Goal: Task Accomplishment & Management: Complete application form

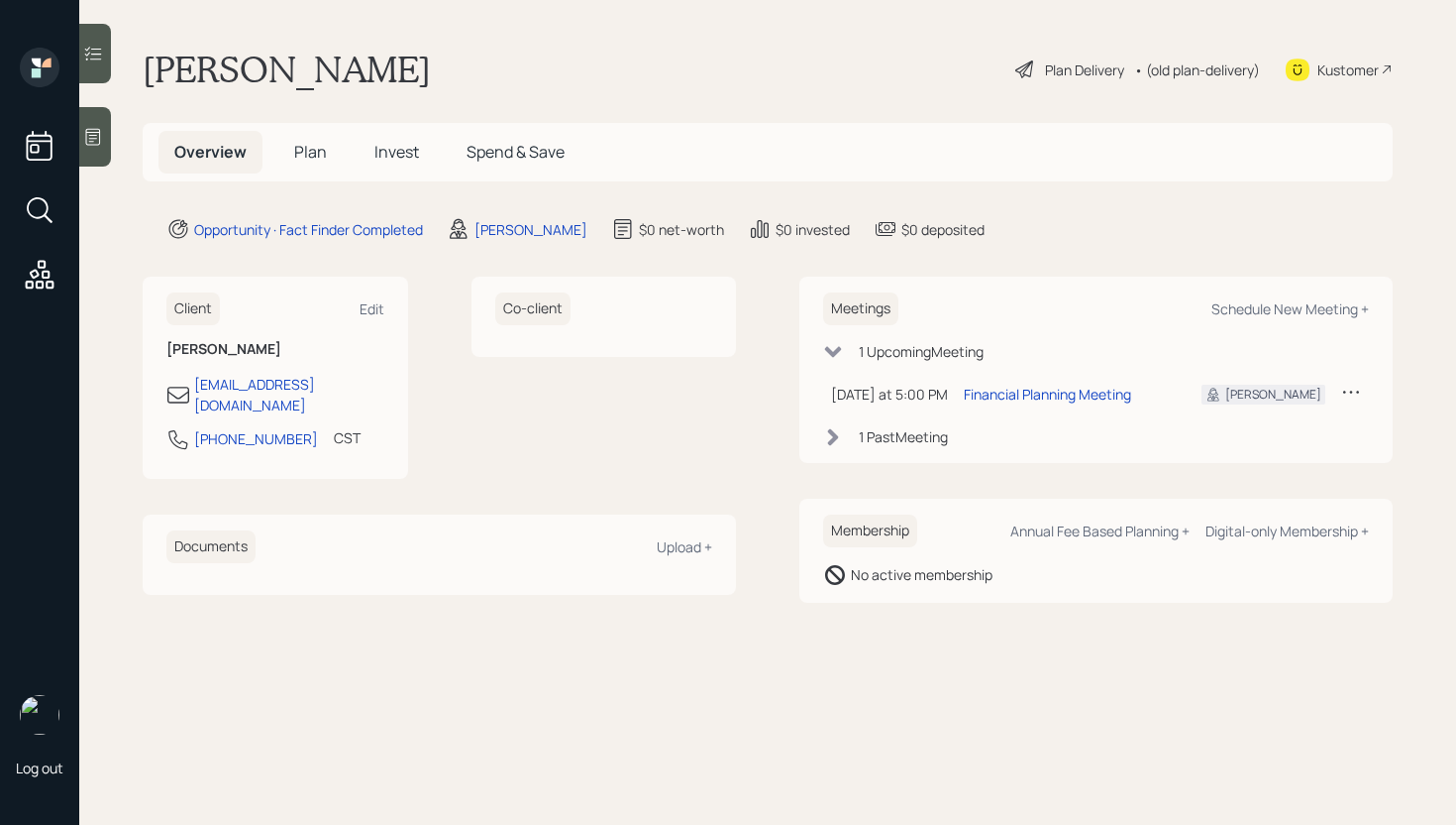
click at [94, 133] on icon at bounding box center [94, 137] width 20 height 20
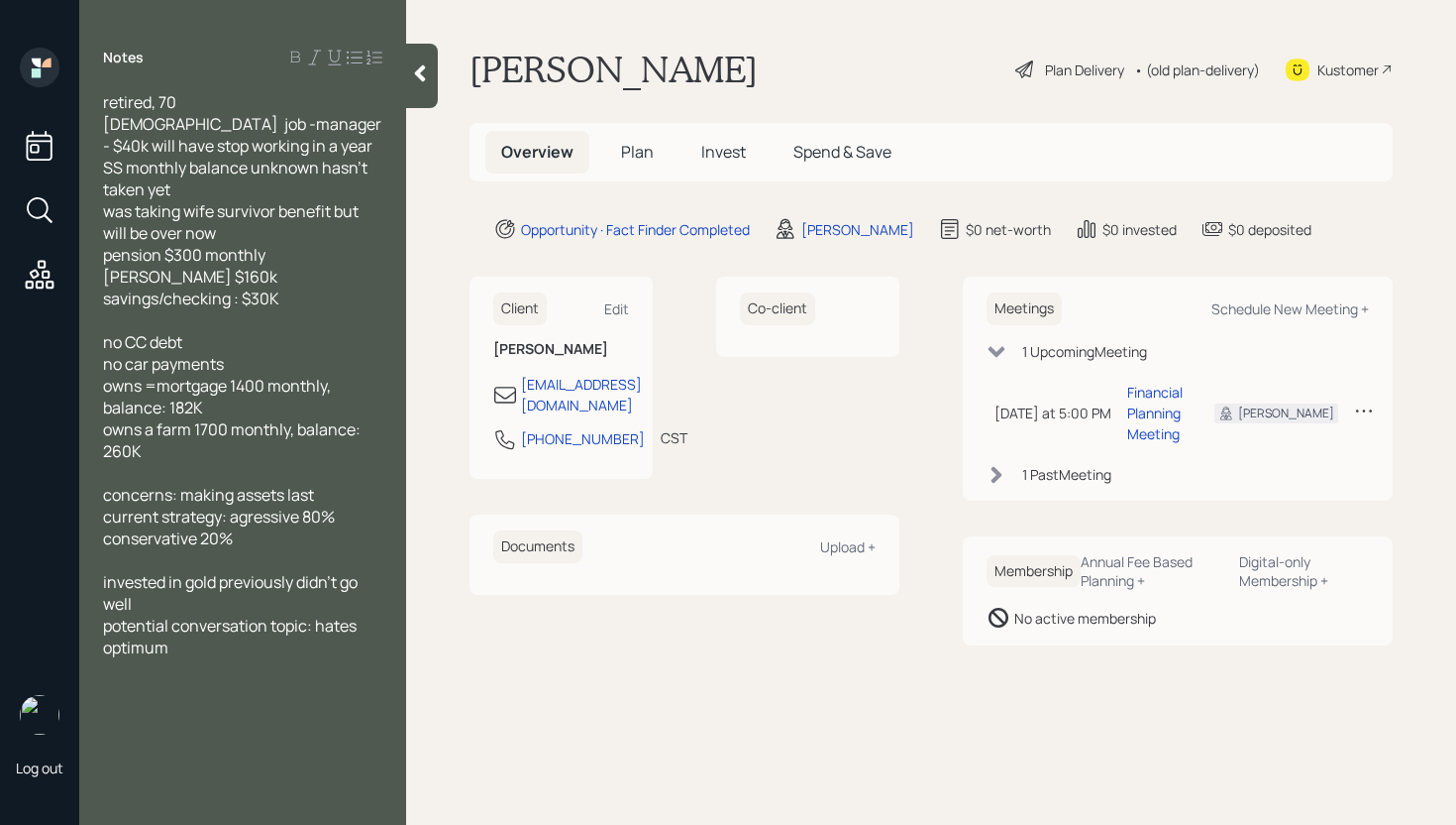
click at [628, 139] on h5 "Plan" at bounding box center [637, 151] width 65 height 43
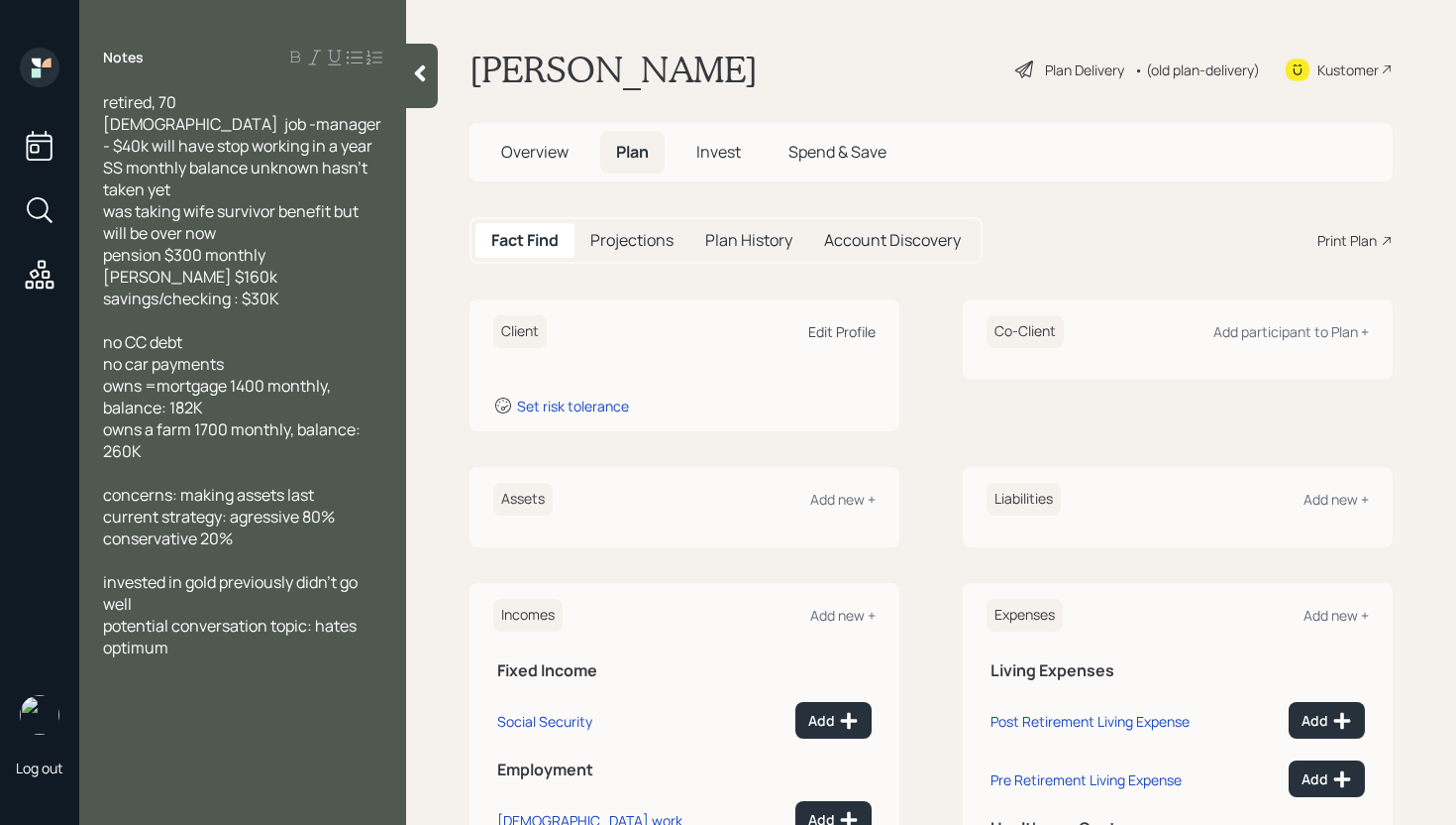
click at [830, 329] on div "Edit Profile" at bounding box center [843, 331] width 68 height 19
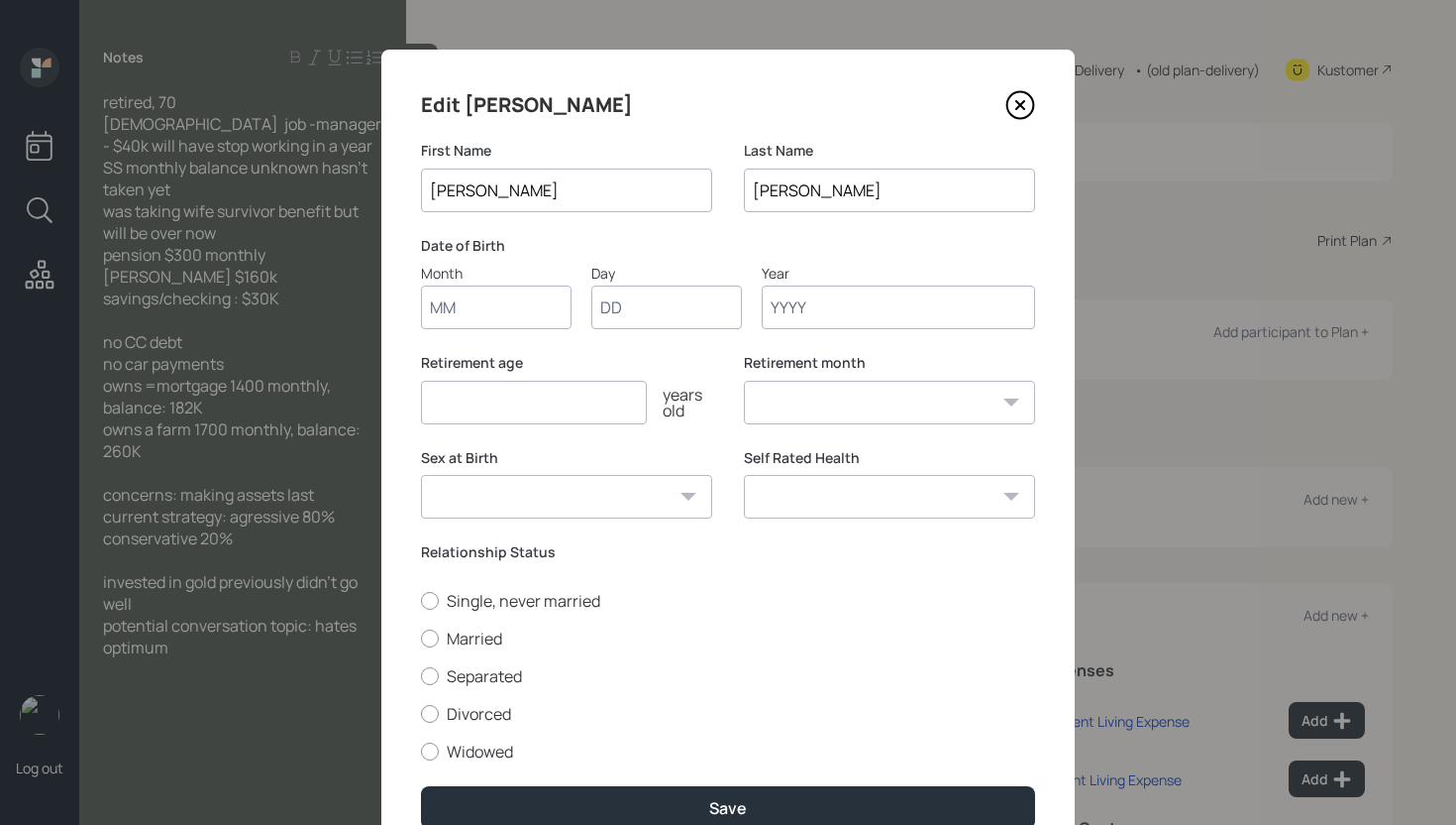
click at [485, 303] on input "Month" at bounding box center [496, 308] width 150 height 44
type input "01"
type input "1945"
select select "1"
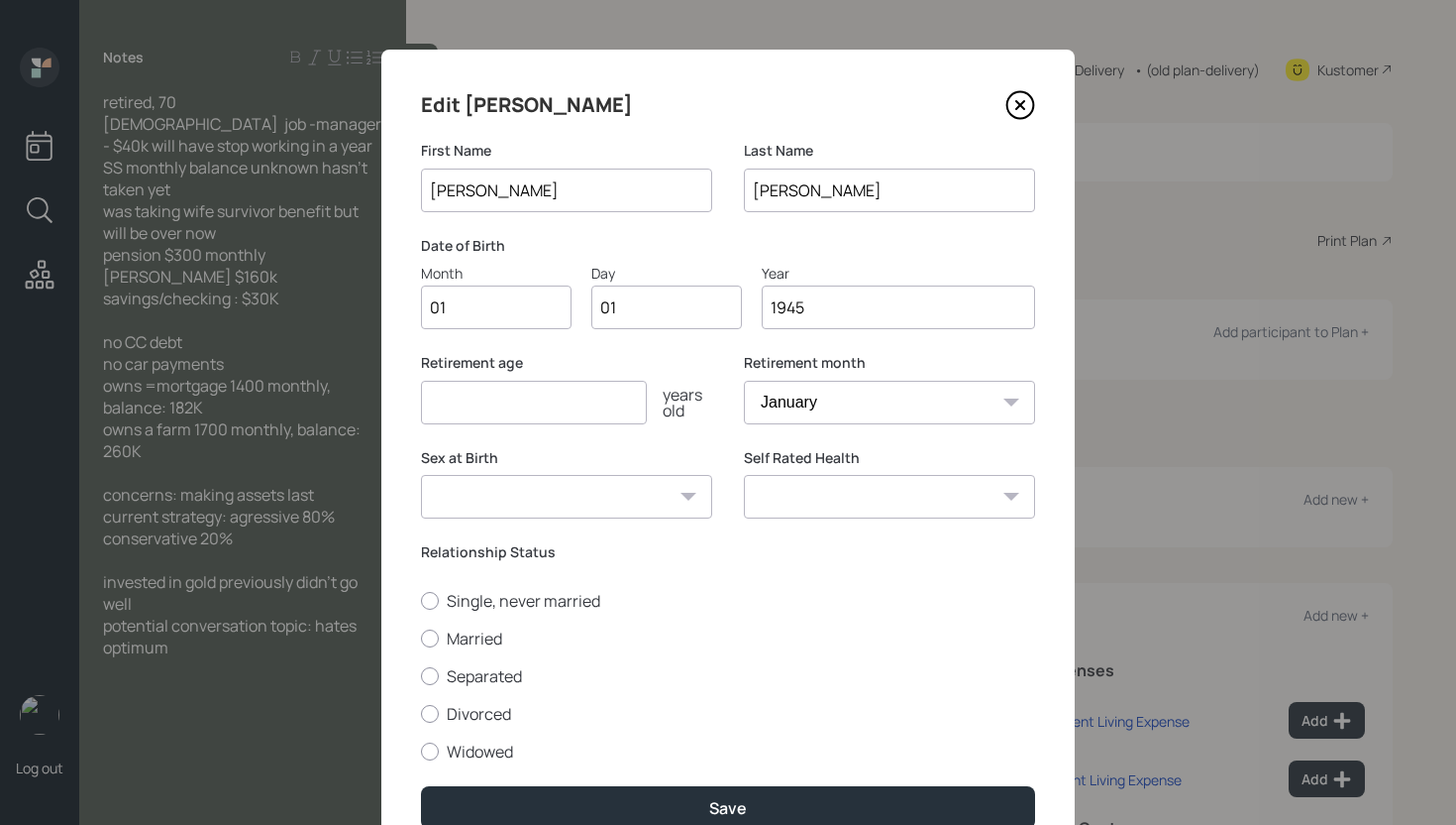
type input "1945"
click at [465, 411] on input "number" at bounding box center [534, 403] width 226 height 44
type input "67"
click at [484, 750] on label "Widowed" at bounding box center [728, 751] width 614 height 22
click at [421, 750] on input "Widowed" at bounding box center [420, 750] width 1 height 1
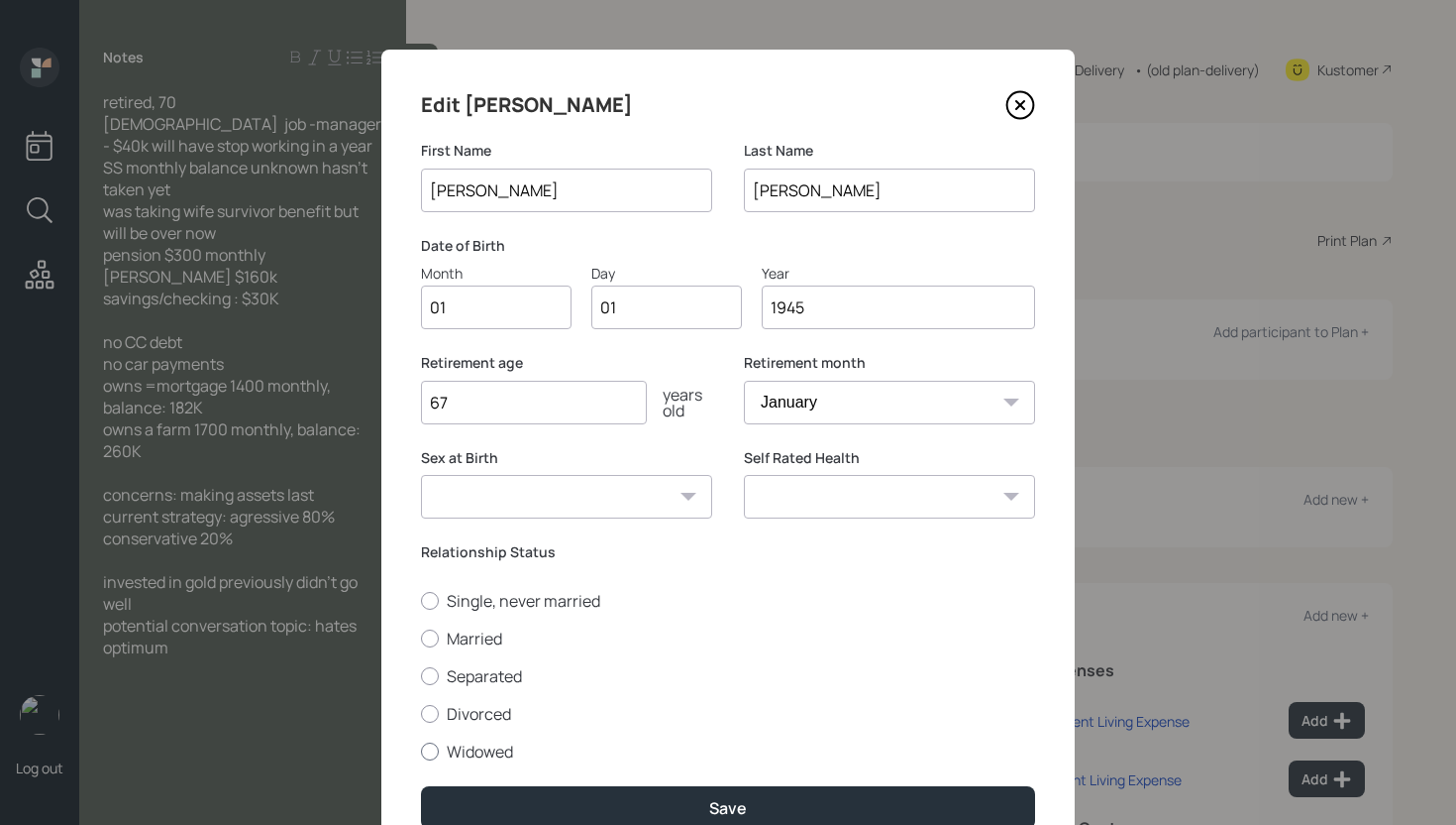
radio input "true"
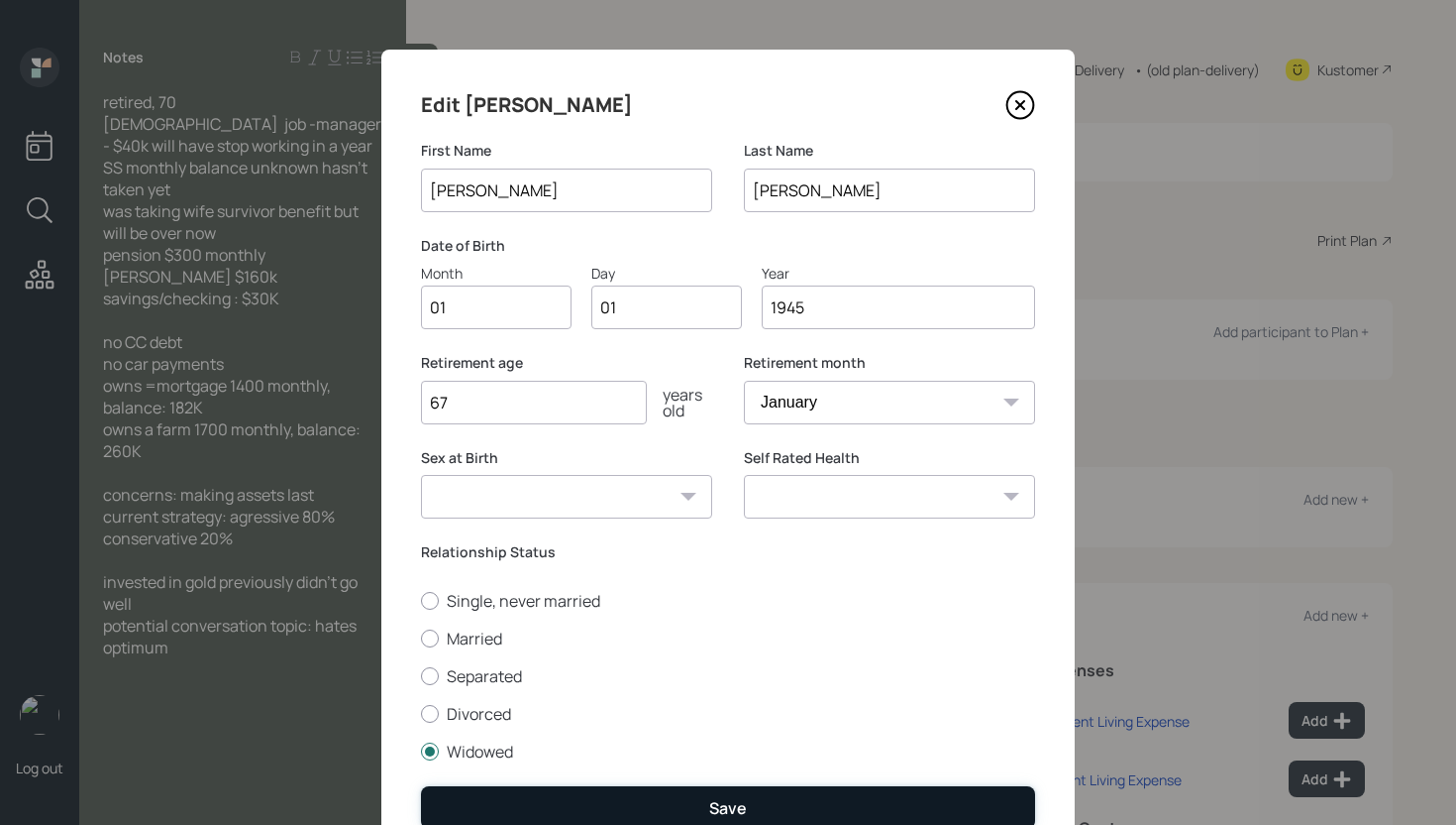
click at [577, 792] on button "Save" at bounding box center [728, 807] width 614 height 43
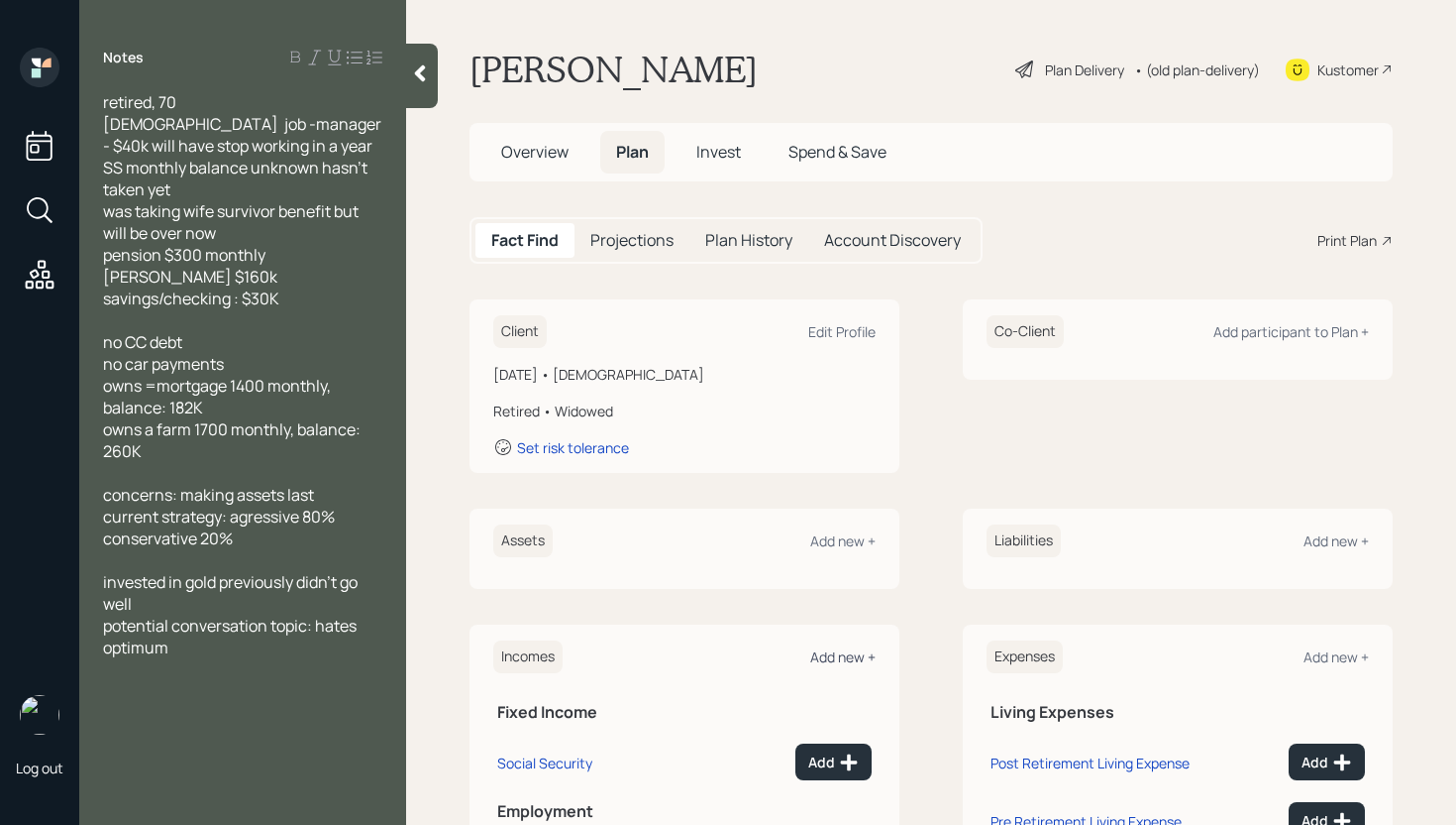
click at [847, 659] on div "Add new +" at bounding box center [844, 657] width 66 height 19
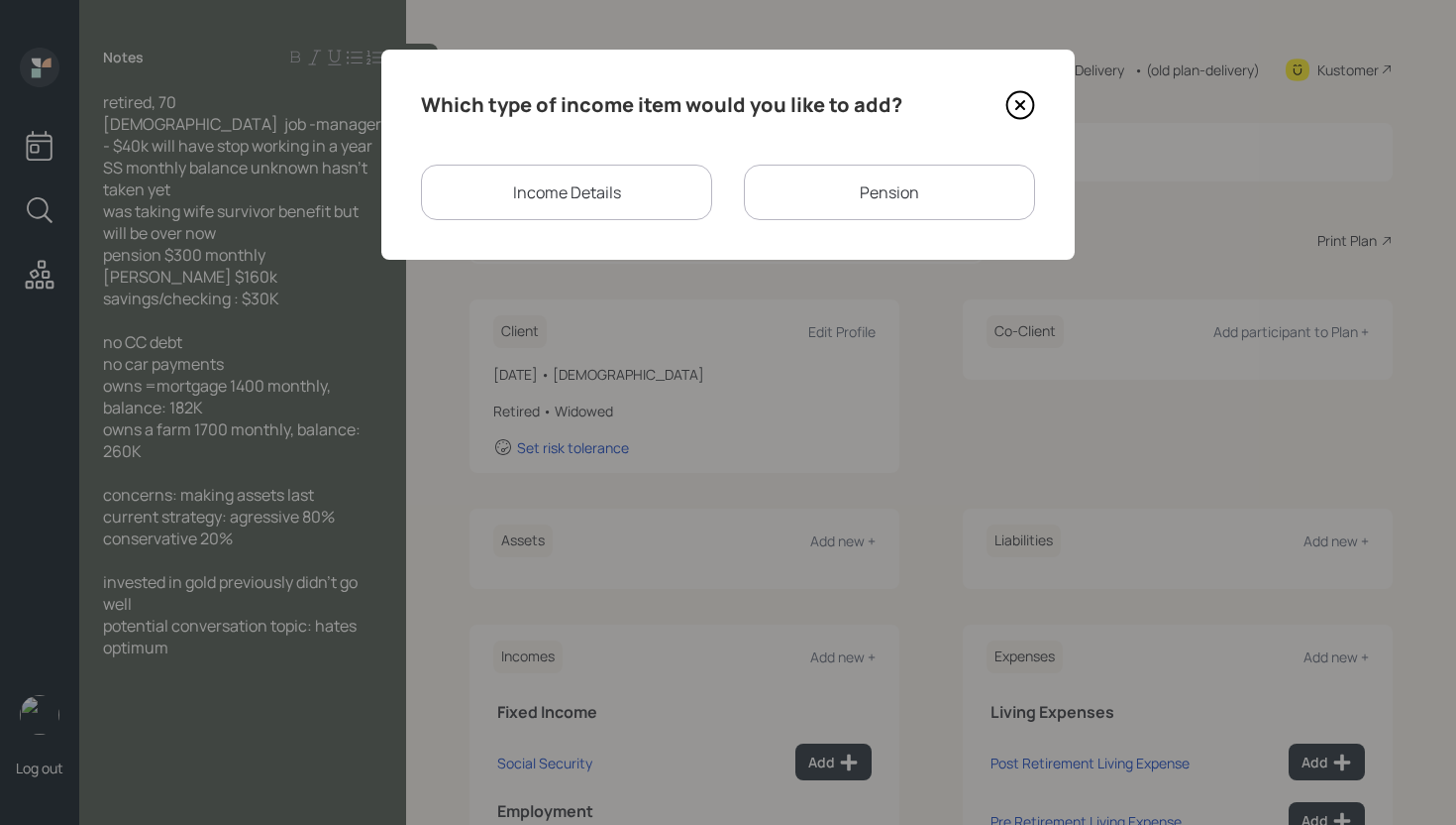
click at [613, 192] on div "Income Details" at bounding box center [567, 192] width 291 height 56
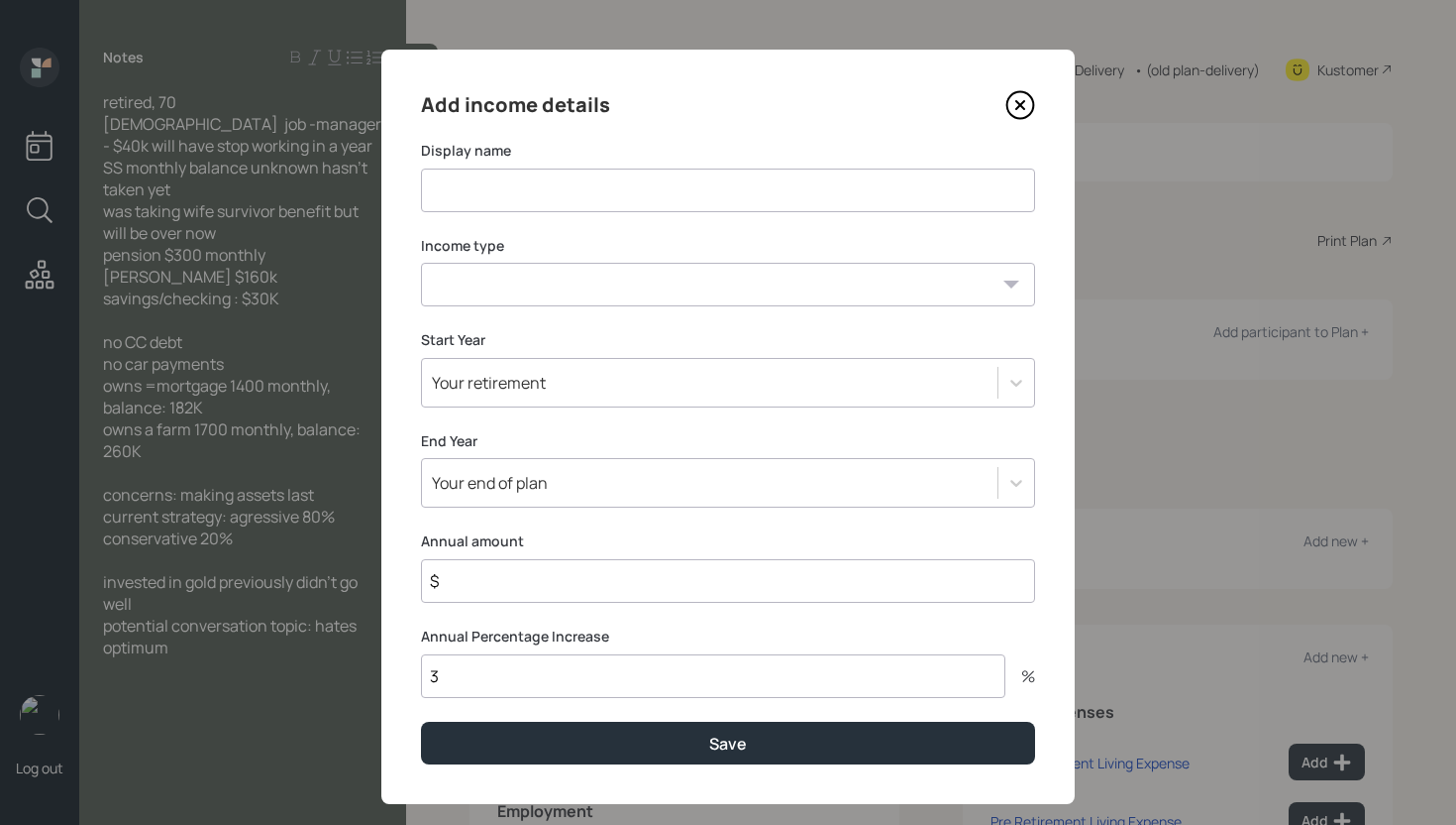
click at [584, 195] on input at bounding box center [728, 190] width 614 height 44
type input "Manager Role"
click at [600, 287] on select "[DEMOGRAPHIC_DATA] work [DEMOGRAPHIC_DATA] work Self employment Other" at bounding box center [728, 285] width 614 height 44
select select "part_time"
click at [421, 263] on select "[DEMOGRAPHIC_DATA] work [DEMOGRAPHIC_DATA] work Self employment Other" at bounding box center [728, 285] width 614 height 44
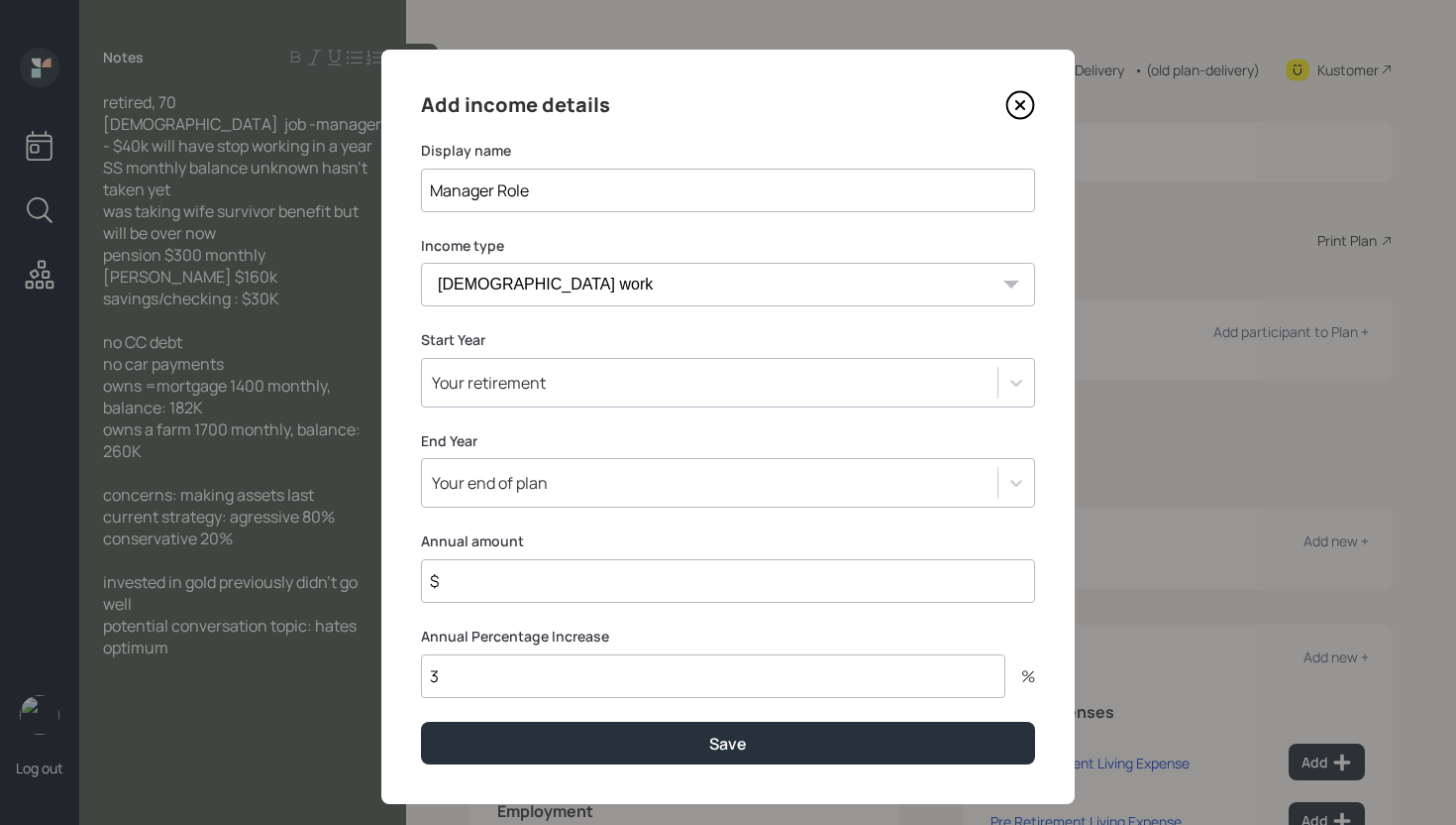
click at [615, 483] on div "Your end of plan" at bounding box center [710, 483] width 576 height 34
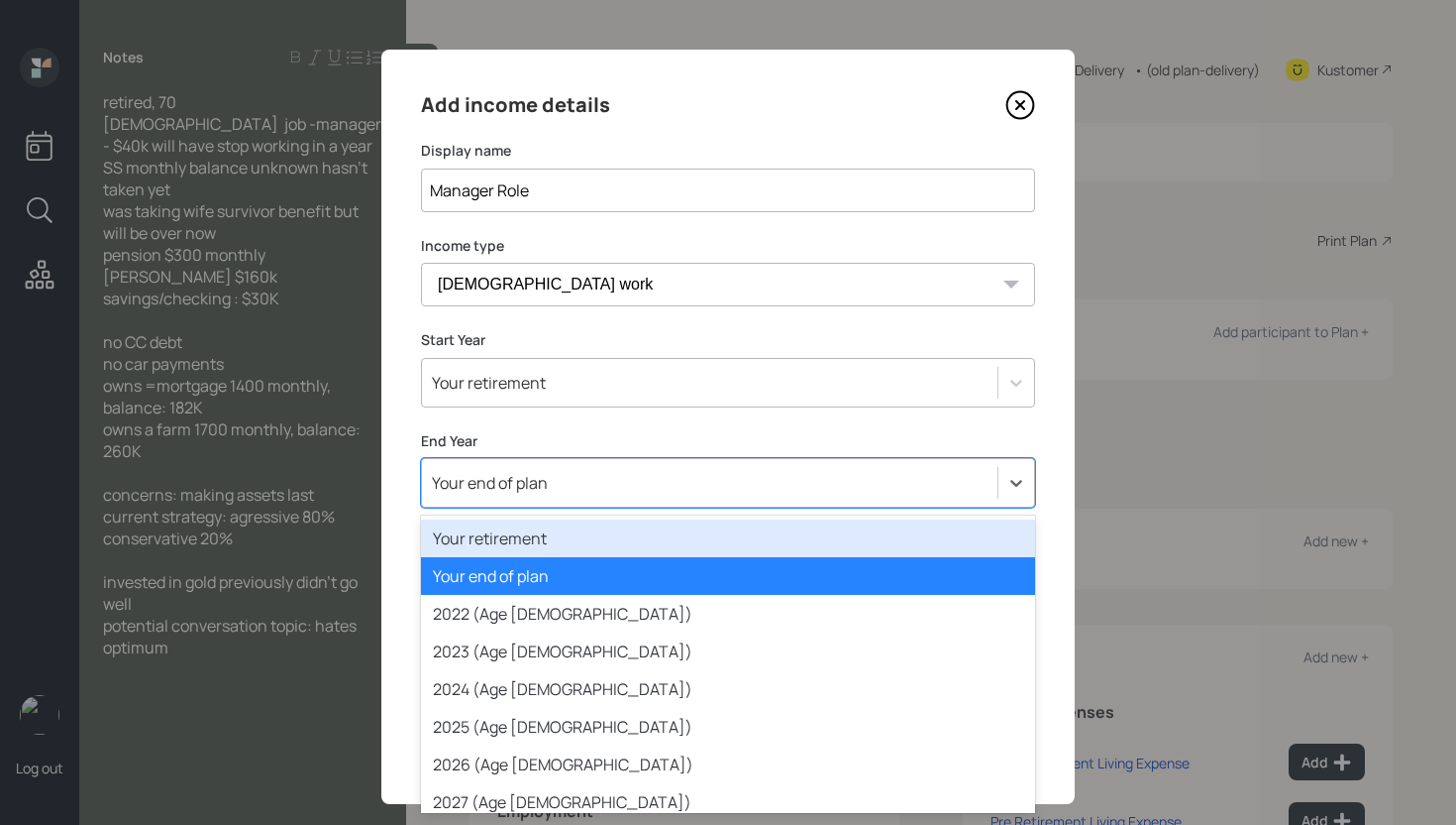
click at [1015, 106] on icon at bounding box center [1021, 106] width 30 height 30
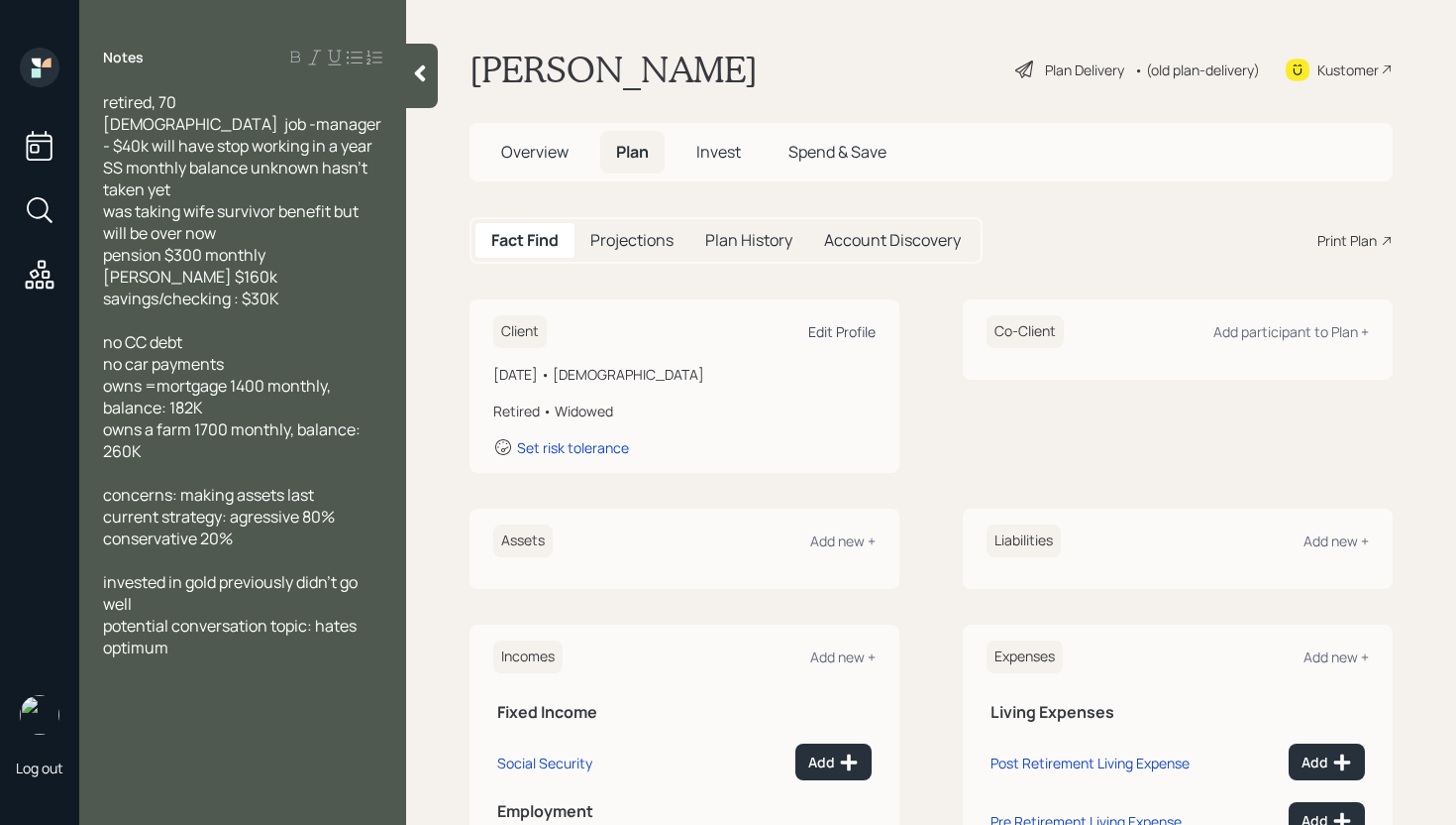
click at [855, 328] on div "Edit Profile" at bounding box center [843, 331] width 68 height 19
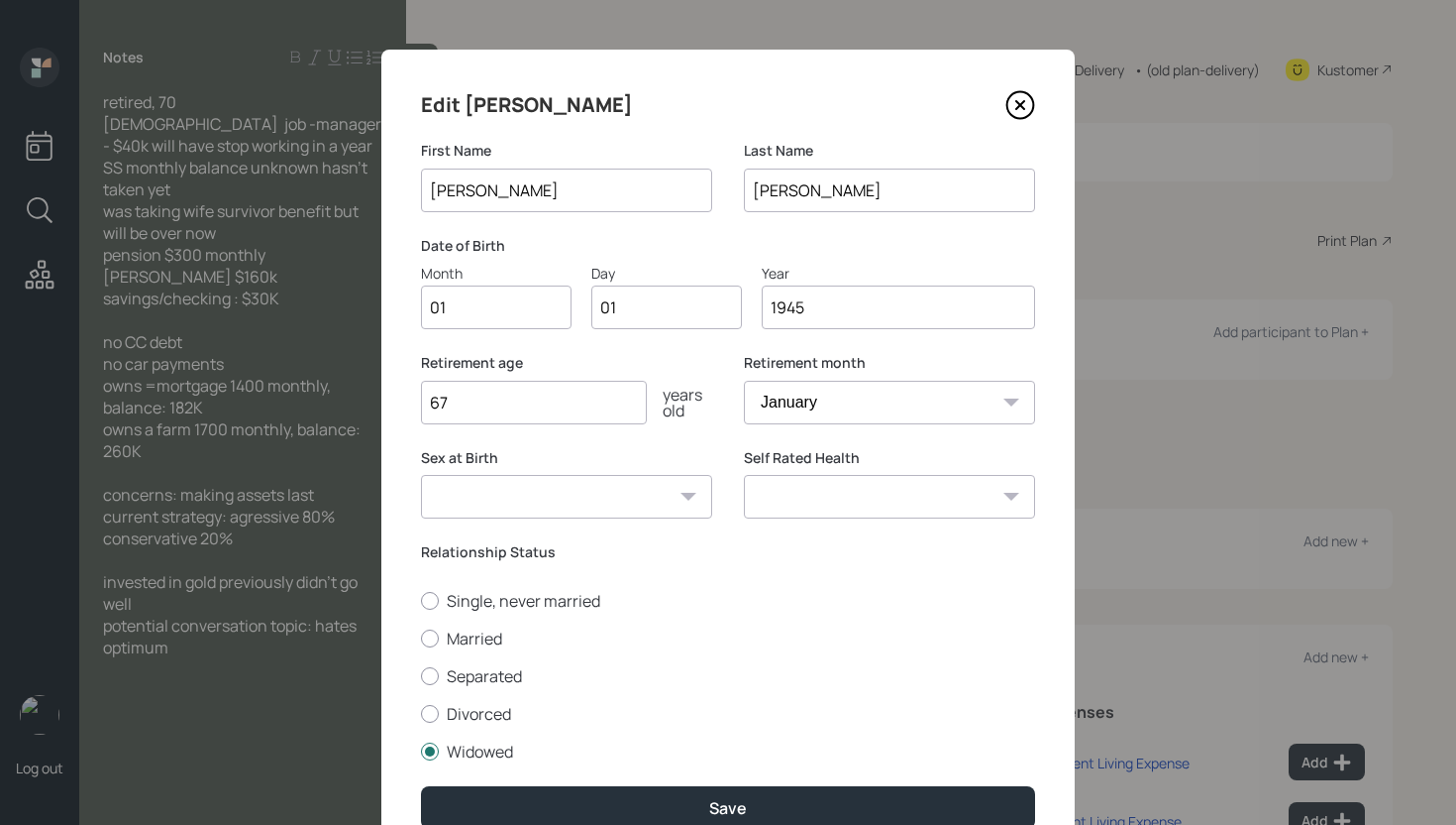
click at [787, 305] on input "1945" at bounding box center [898, 308] width 274 height 44
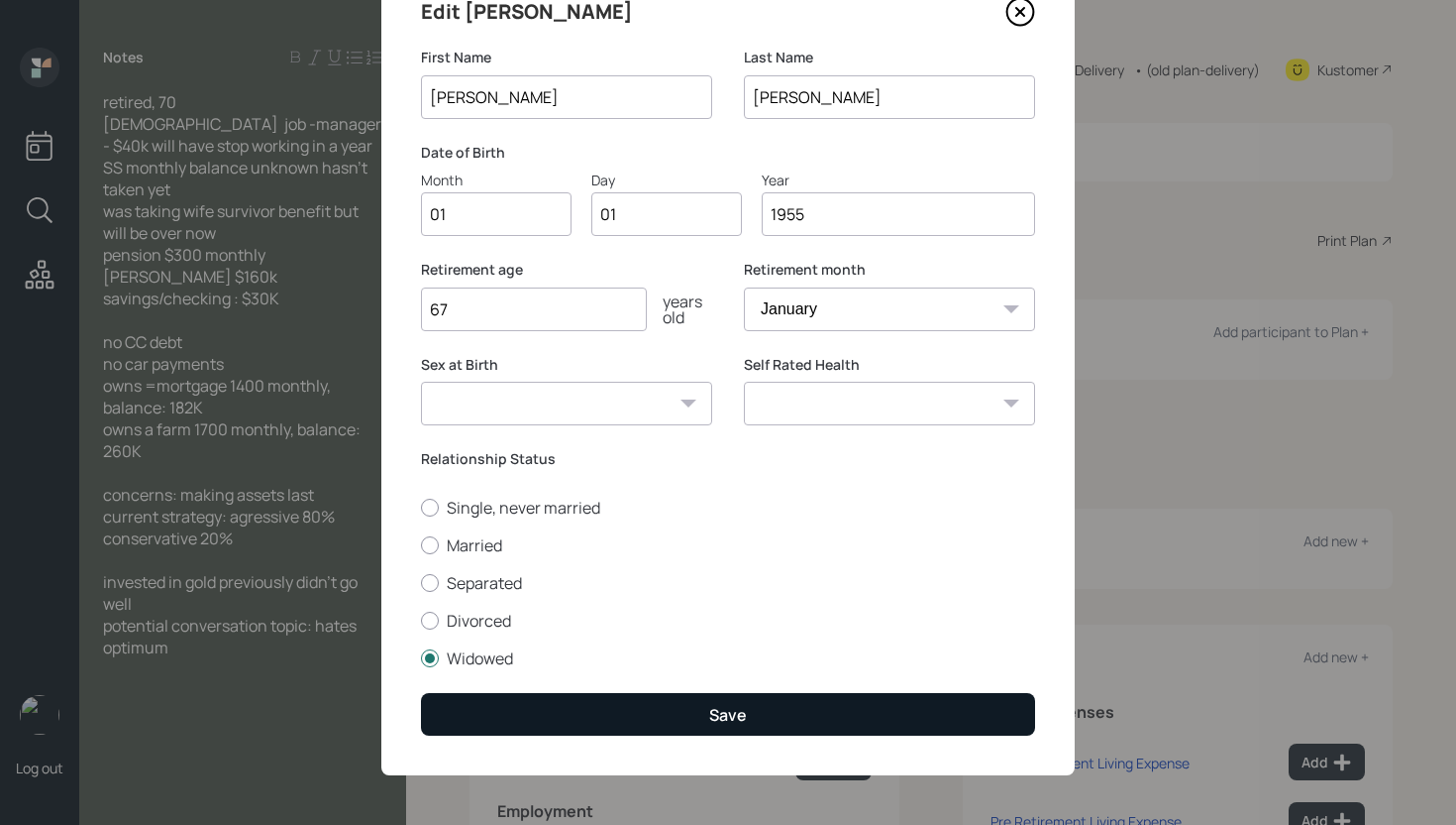
type input "1955"
click at [791, 718] on button "Save" at bounding box center [728, 713] width 614 height 43
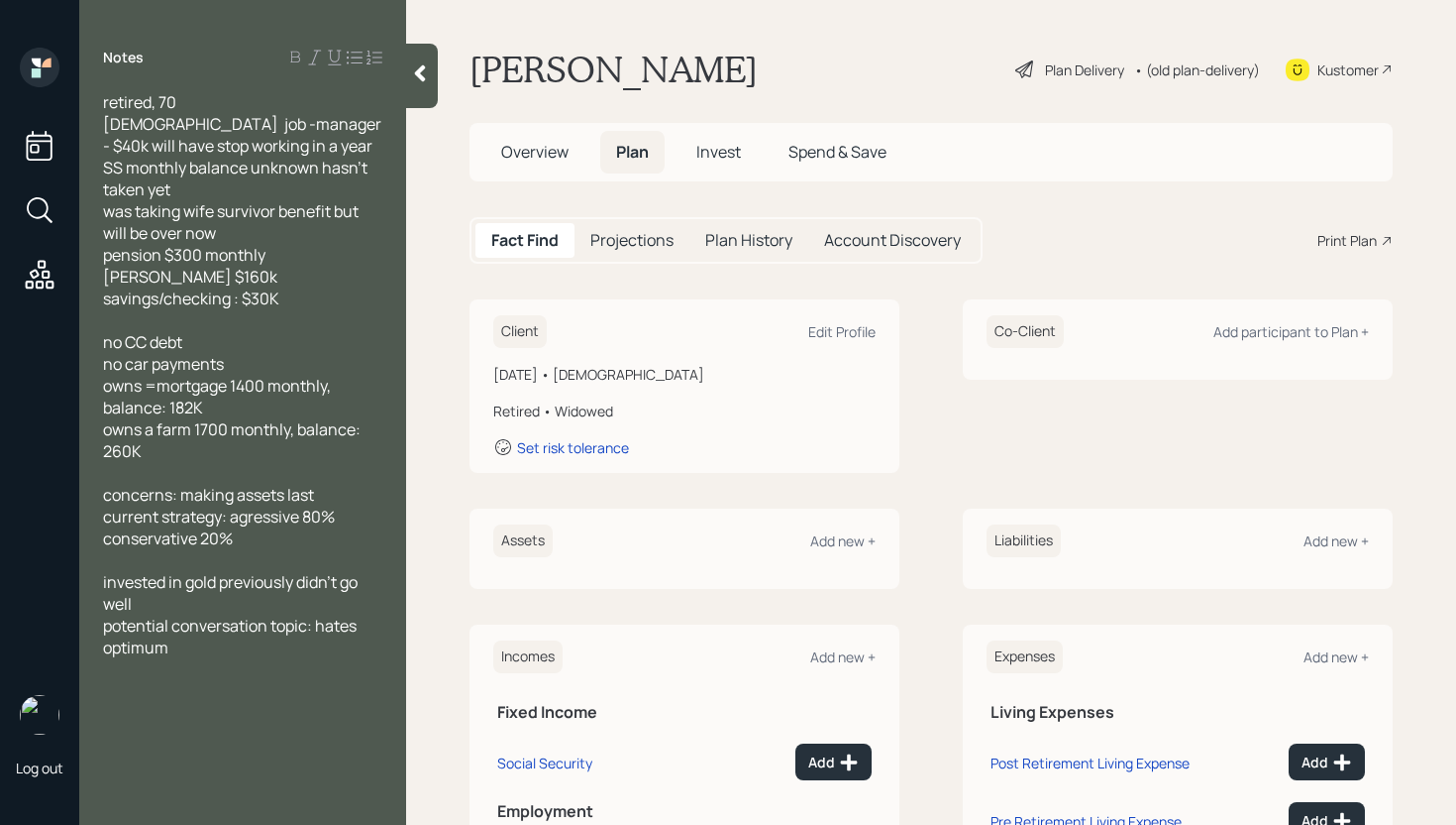
scroll to position [184, 0]
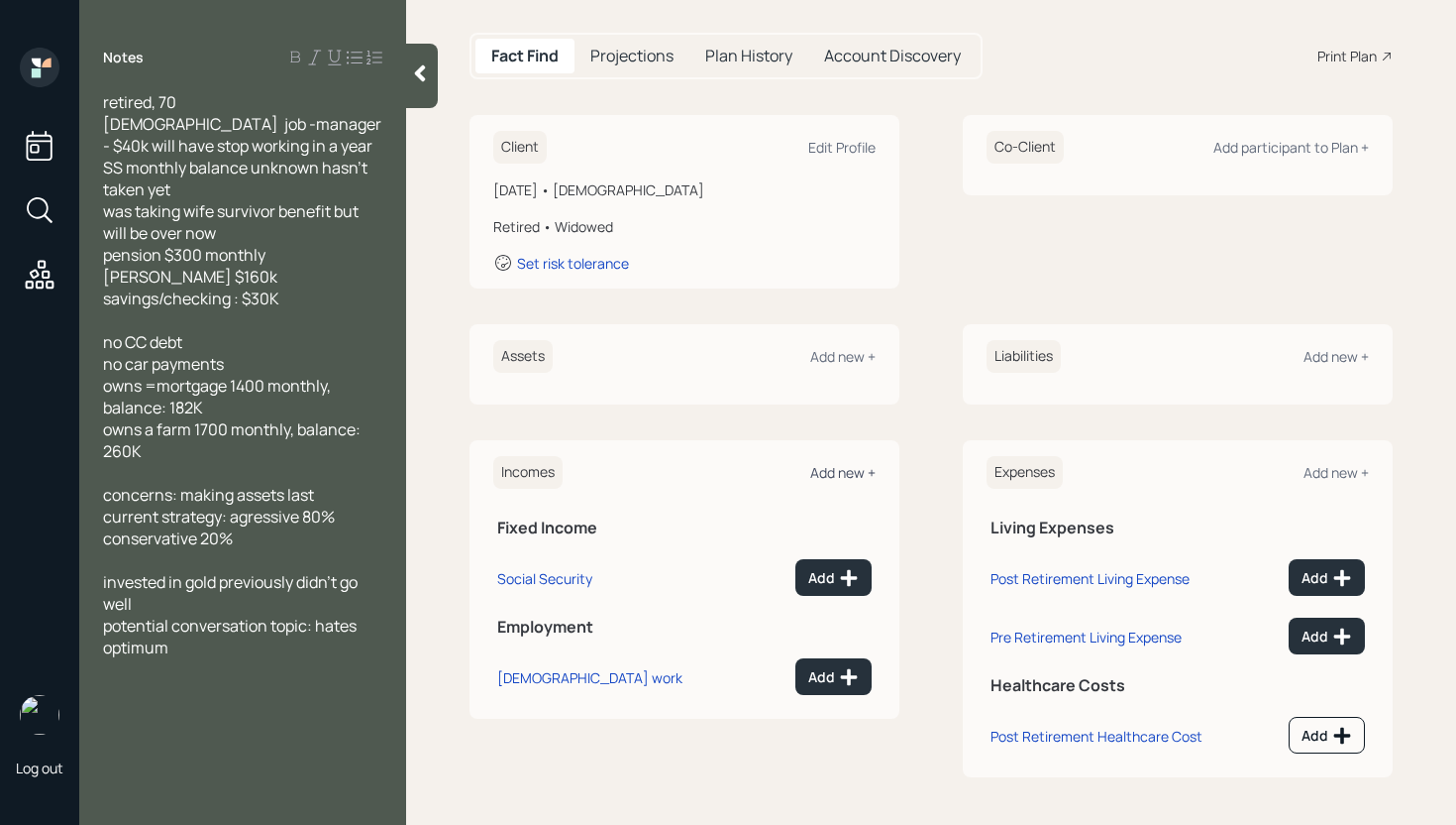
click at [836, 478] on div "Add new +" at bounding box center [844, 472] width 66 height 19
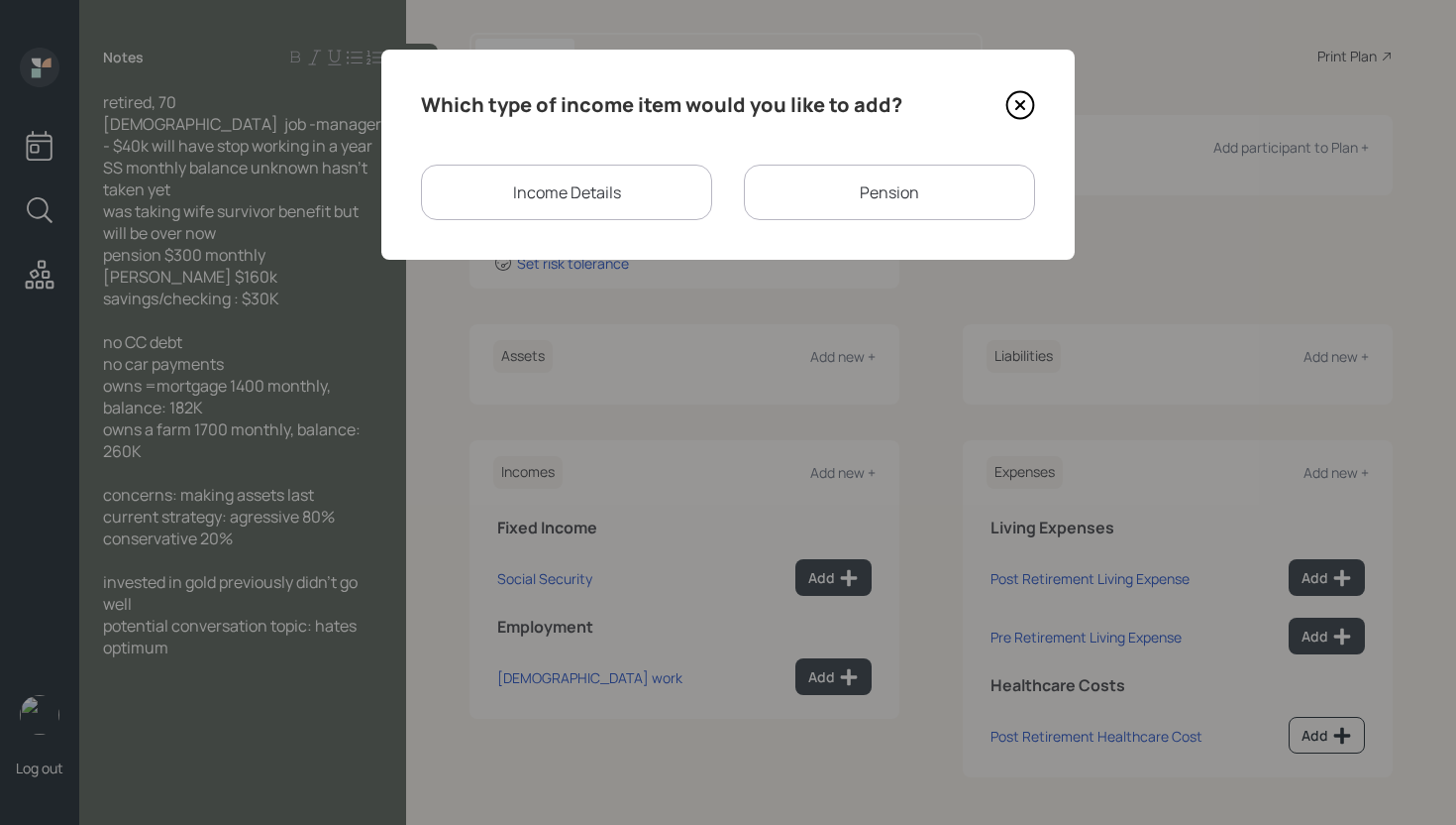
click at [652, 181] on div "Income Details" at bounding box center [567, 192] width 291 height 56
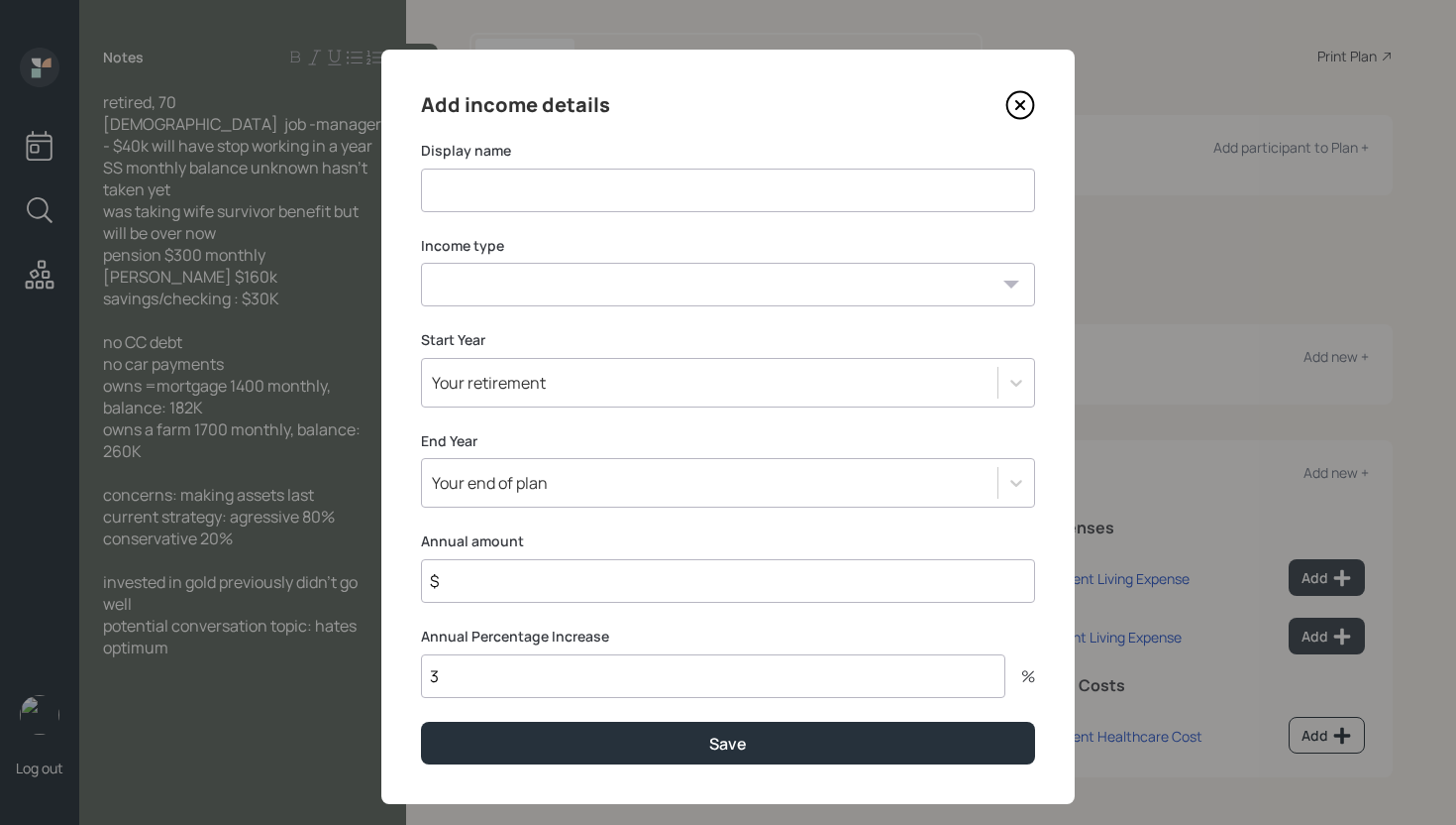
click at [620, 193] on input at bounding box center [728, 190] width 614 height 44
type input "Manager Role"
click at [591, 277] on select "[DEMOGRAPHIC_DATA] work [DEMOGRAPHIC_DATA] work Self employment Other" at bounding box center [728, 285] width 614 height 44
select select "part_time"
click at [421, 263] on select "[DEMOGRAPHIC_DATA] work [DEMOGRAPHIC_DATA] work Self employment Other" at bounding box center [728, 285] width 614 height 44
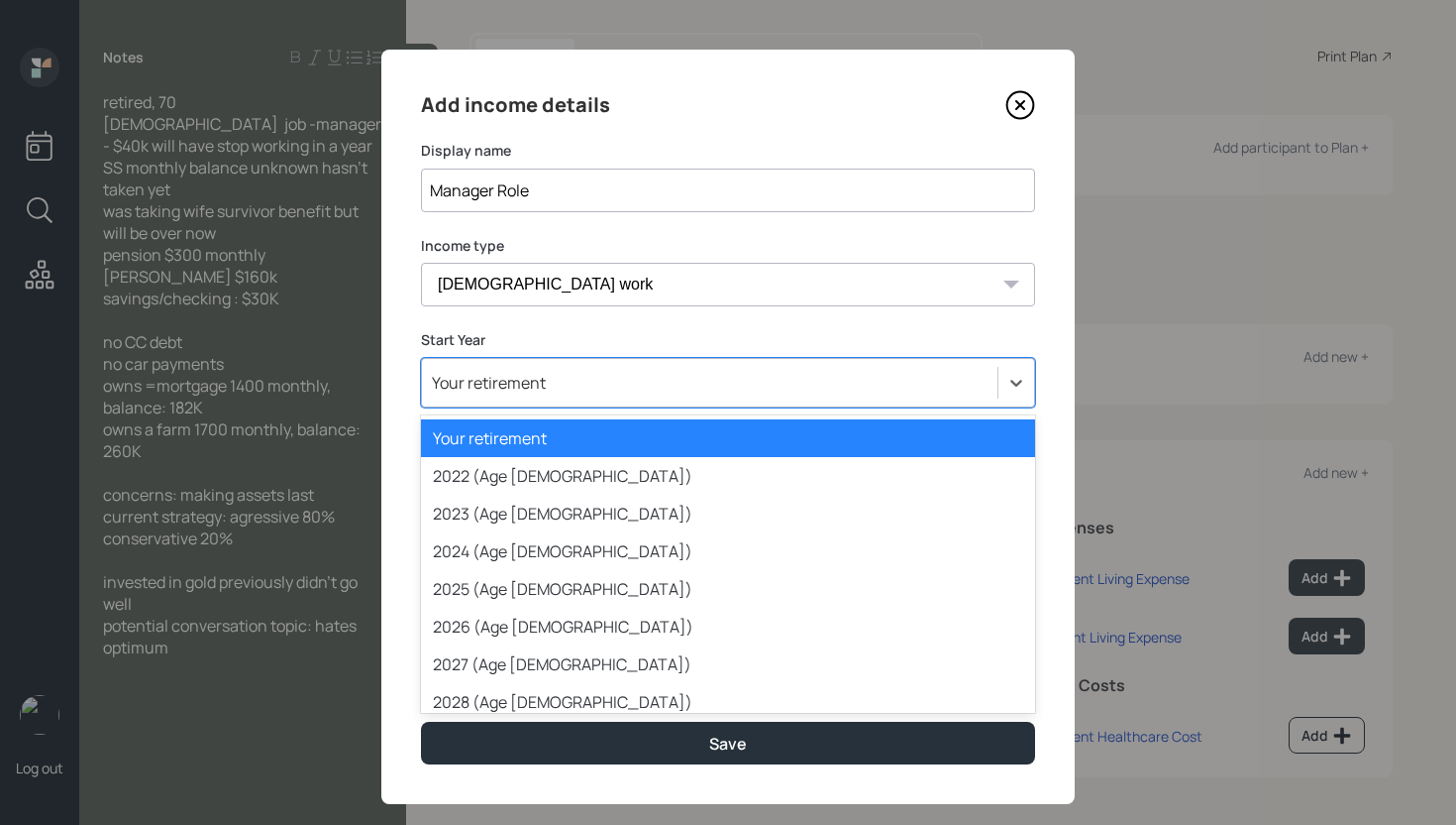
click at [571, 387] on div "Your retirement" at bounding box center [710, 383] width 576 height 34
click at [557, 423] on div "Your retirement" at bounding box center [728, 438] width 614 height 38
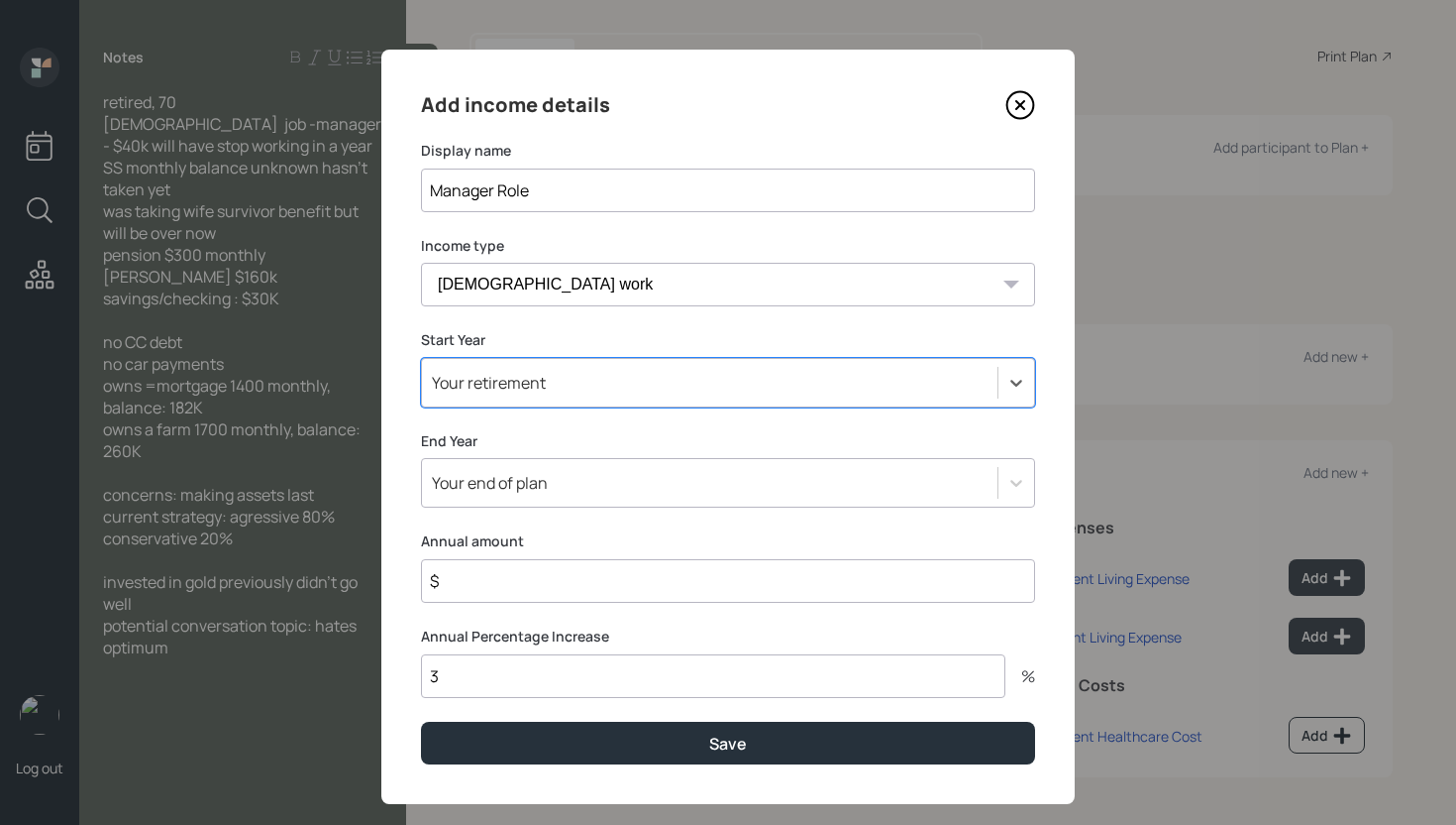
click at [552, 489] on div "Your end of plan" at bounding box center [710, 483] width 576 height 34
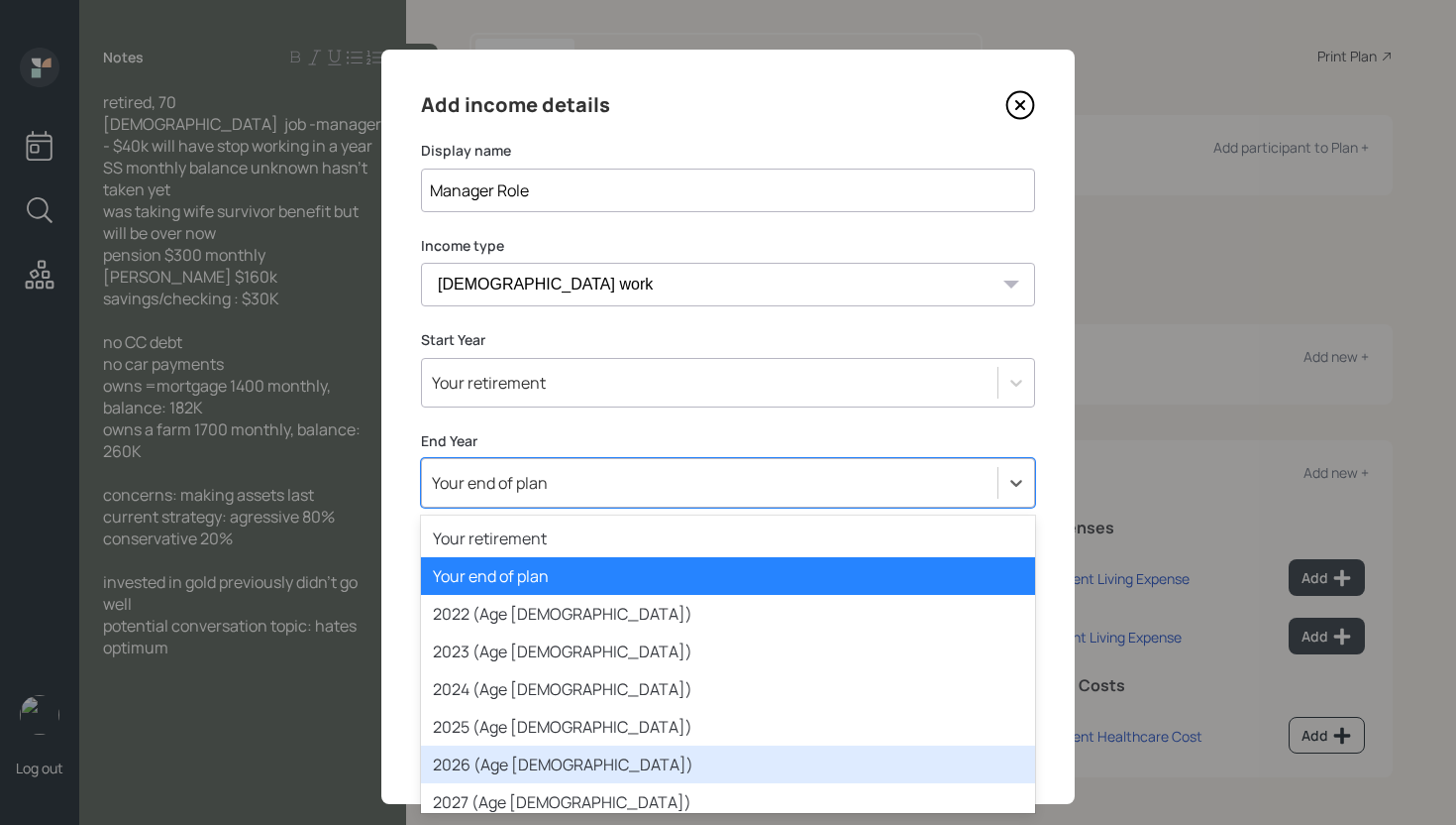
click at [545, 755] on div "2026 (Age [DEMOGRAPHIC_DATA])" at bounding box center [728, 764] width 614 height 38
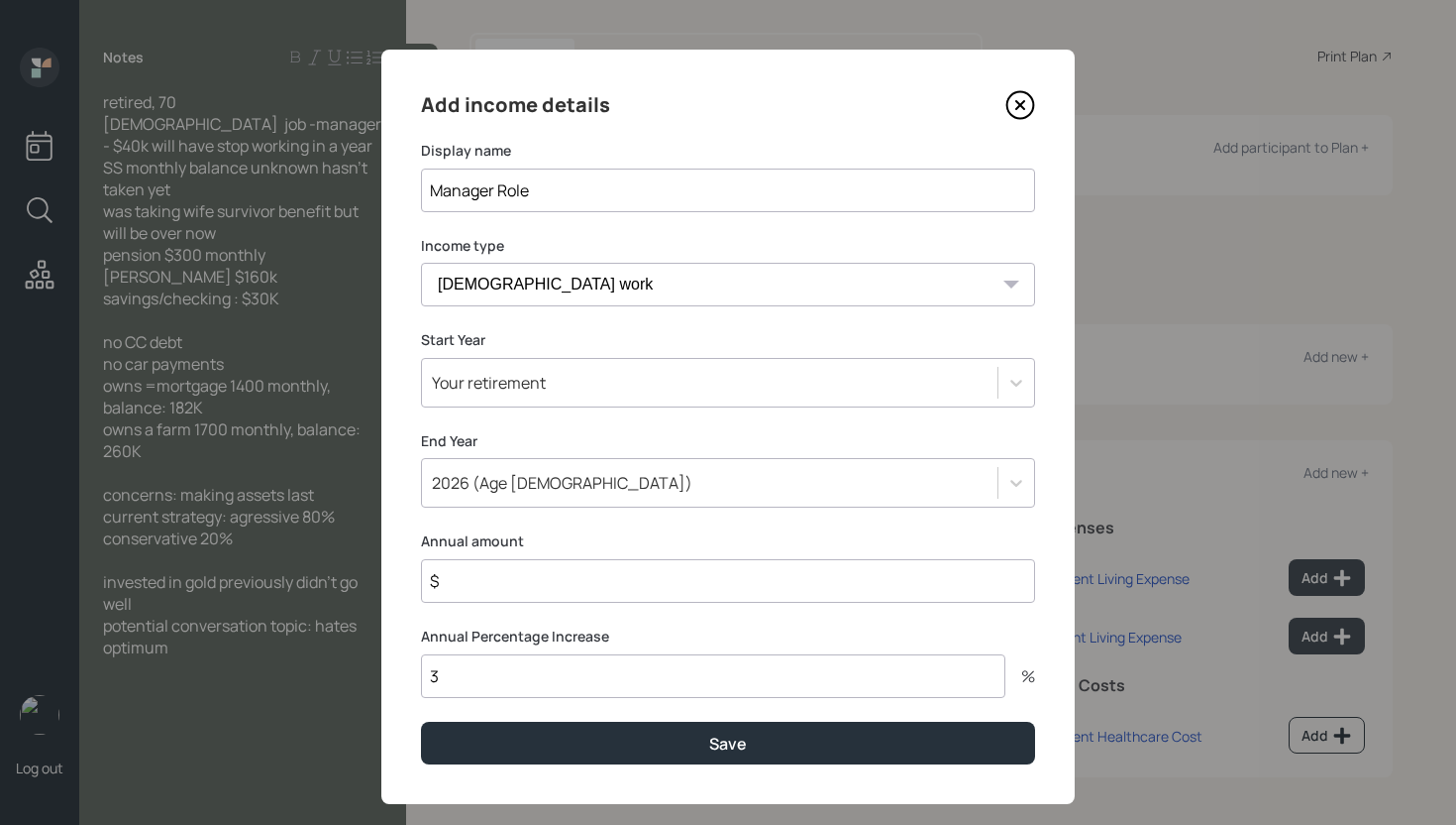
click at [503, 590] on input "$" at bounding box center [728, 581] width 614 height 44
type input "$ 40,000"
click at [421, 721] on button "Save" at bounding box center [728, 742] width 614 height 43
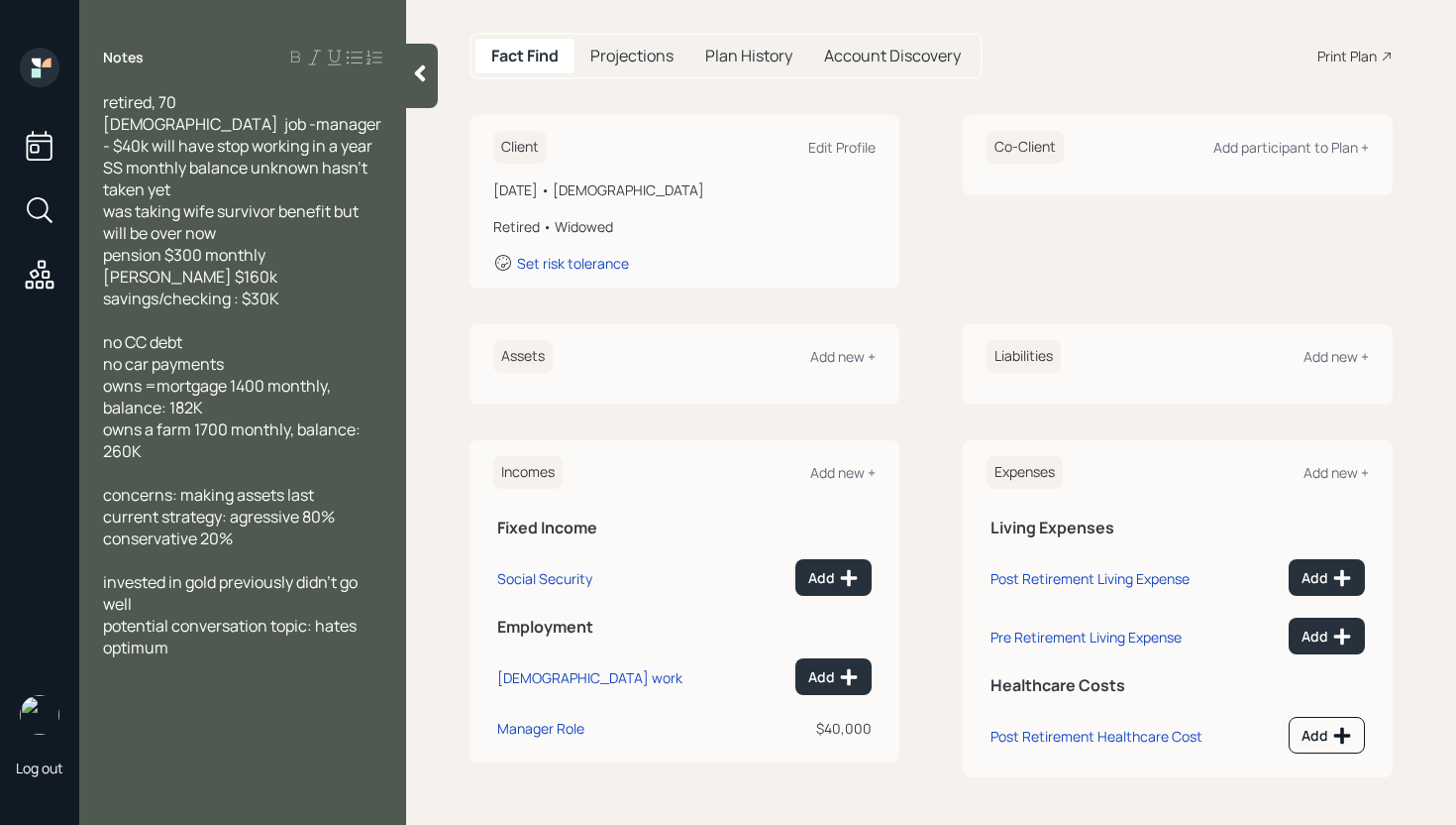
drag, startPoint x: 843, startPoint y: 472, endPoint x: 849, endPoint y: 461, distance: 12.5
click at [843, 471] on div "Add new +" at bounding box center [844, 472] width 66 height 19
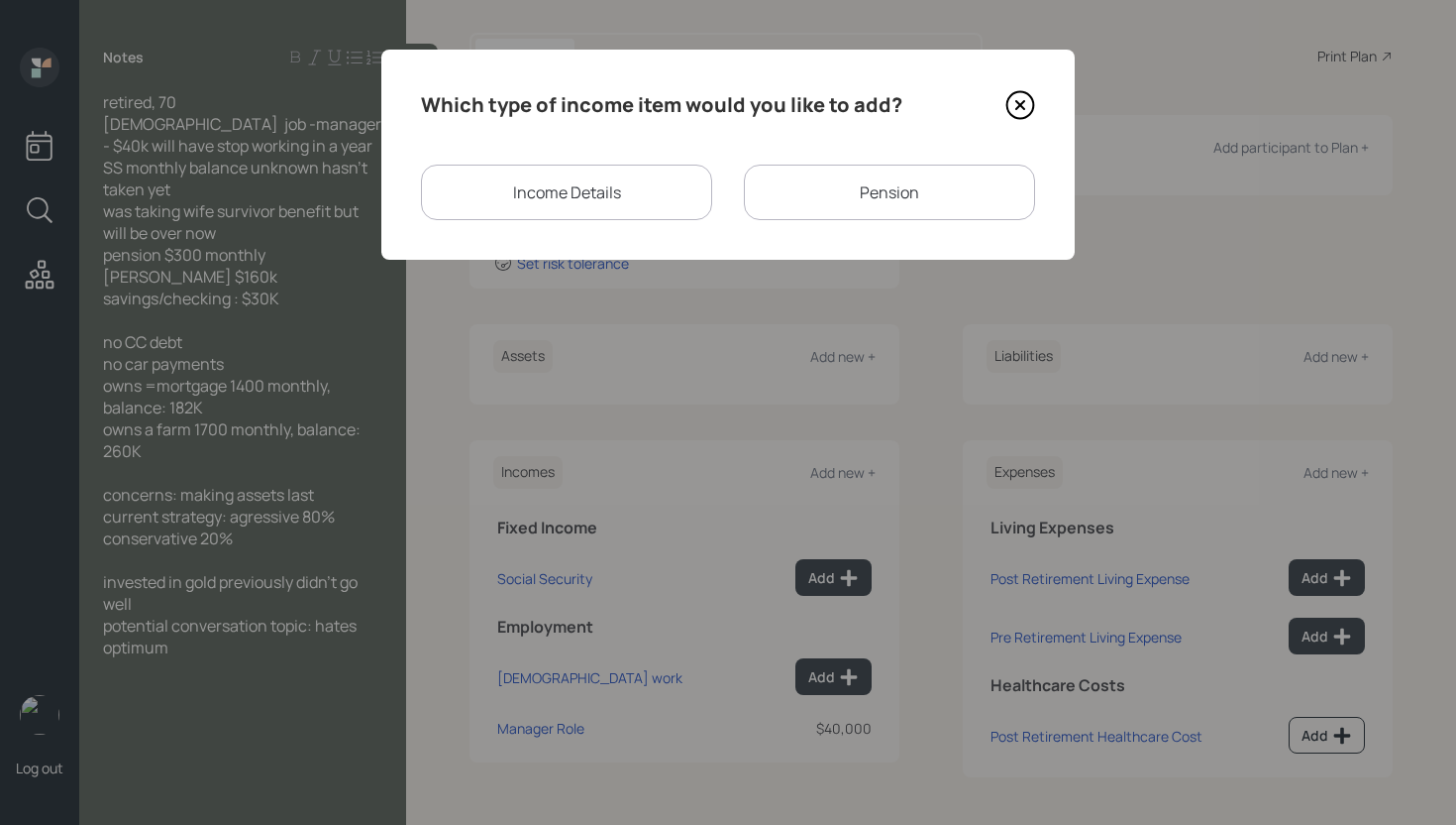
click at [894, 189] on div "Pension" at bounding box center [889, 192] width 291 height 56
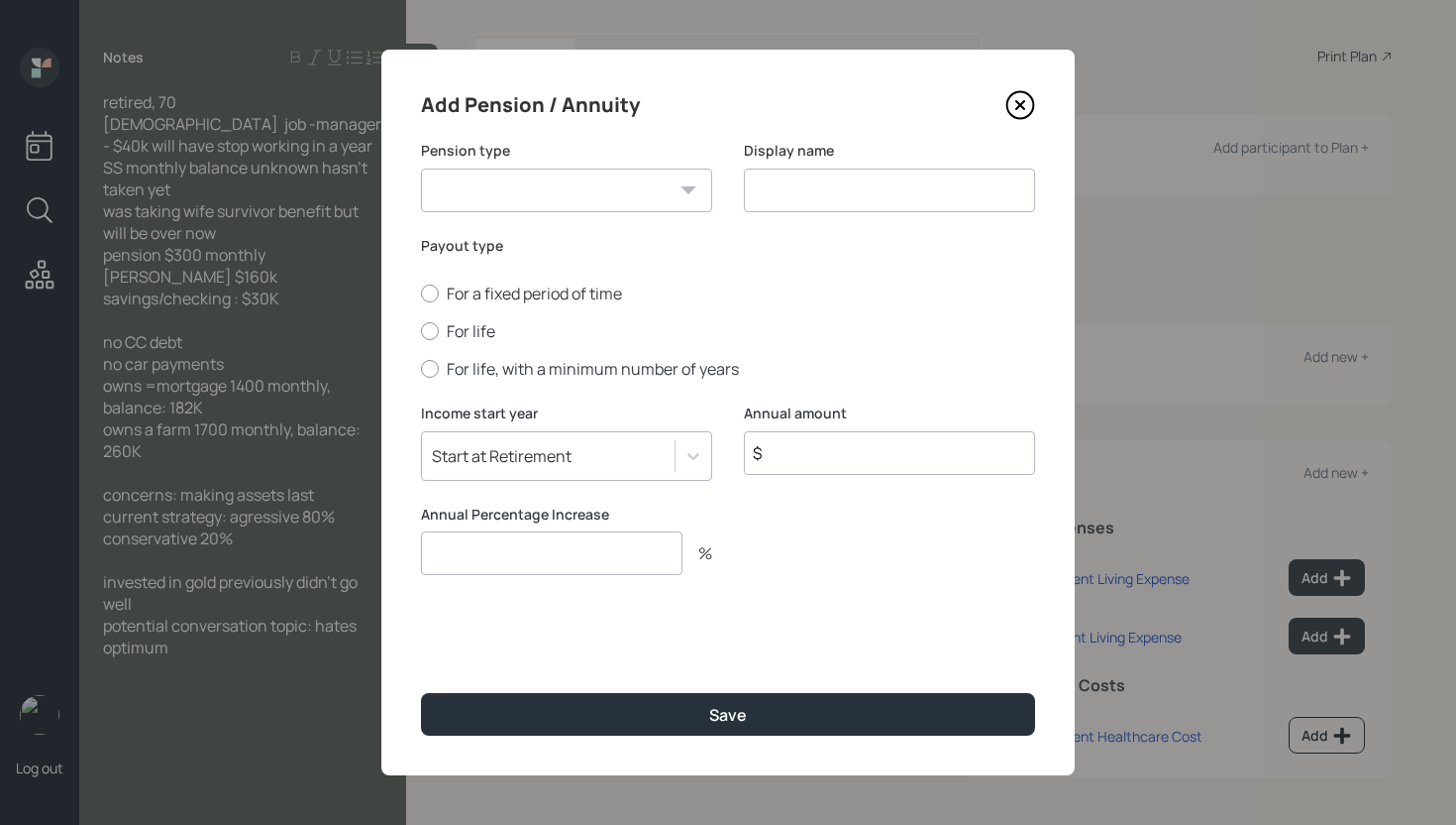
click at [535, 197] on select "Pension Annuity" at bounding box center [567, 190] width 291 height 44
select select "pension"
click at [421, 168] on select "Pension Annuity" at bounding box center [567, 190] width 291 height 44
click at [804, 194] on input at bounding box center [889, 190] width 291 height 44
type input "Pension"
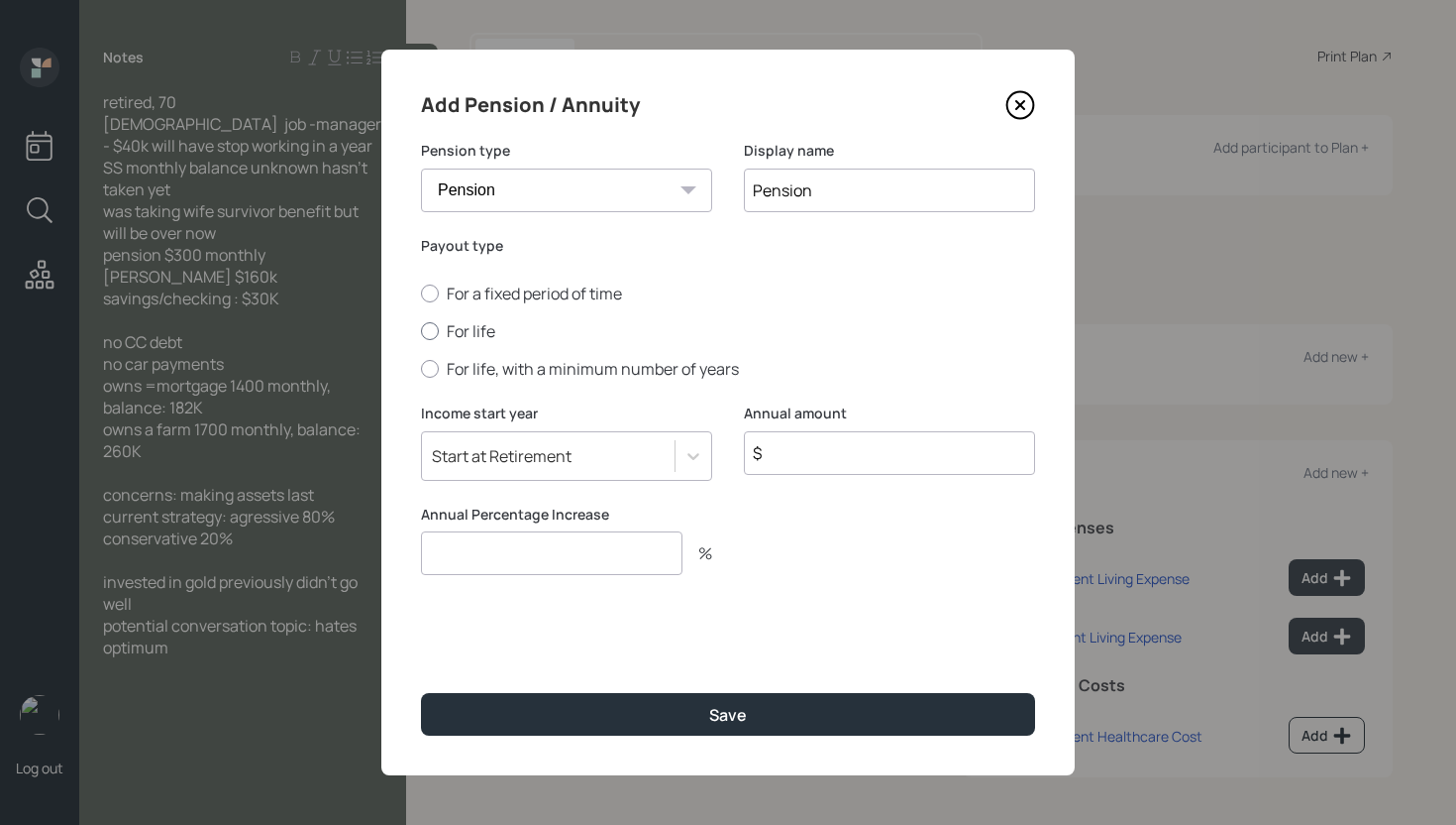
click at [478, 333] on label "For life" at bounding box center [728, 331] width 614 height 22
click at [421, 332] on input "For life" at bounding box center [420, 331] width 1 height 1
radio input "true"
click at [816, 469] on input "$" at bounding box center [889, 453] width 291 height 44
type input "$ 3,600"
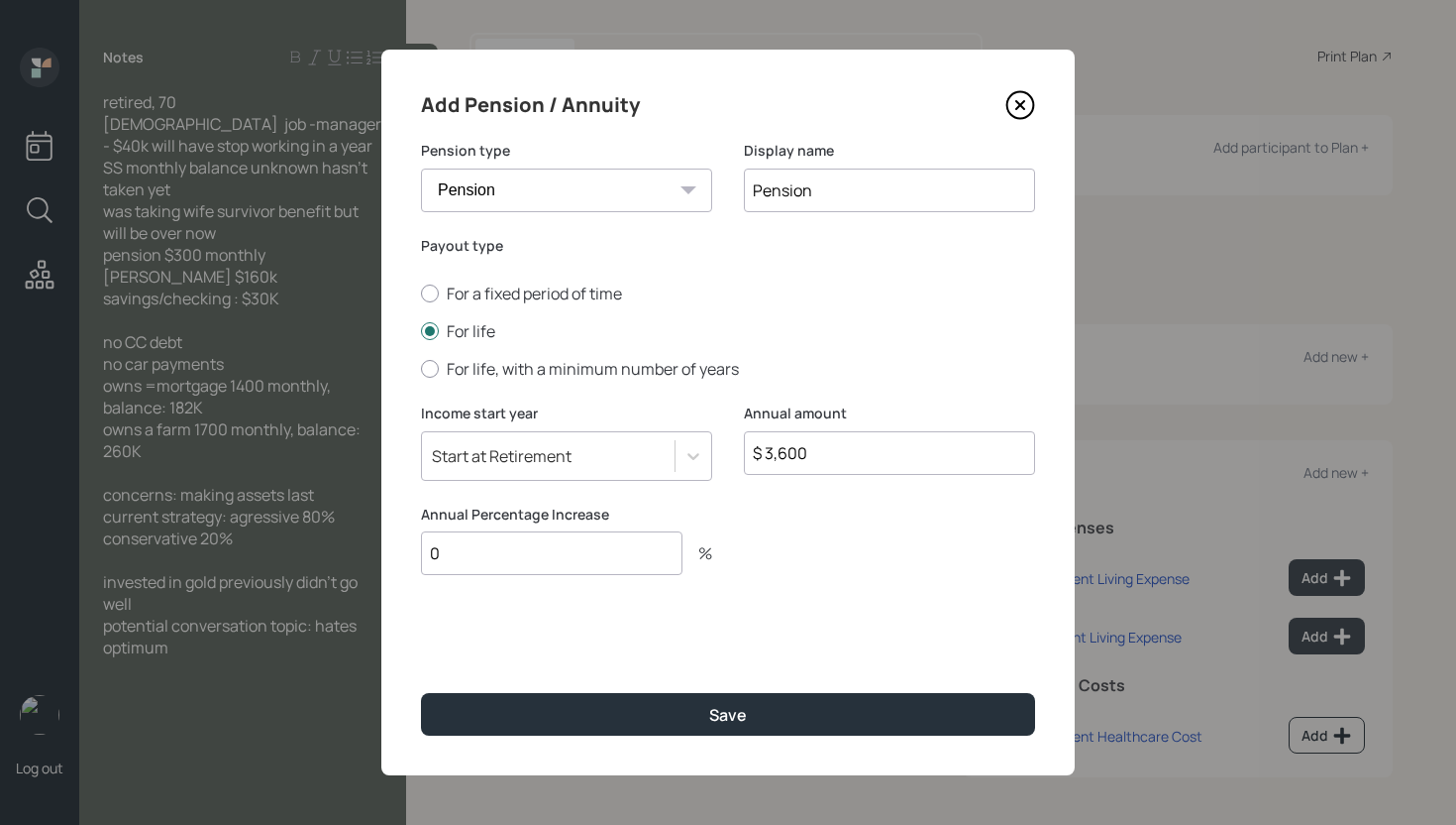
type input "0"
click at [421, 692] on button "Save" at bounding box center [728, 713] width 614 height 43
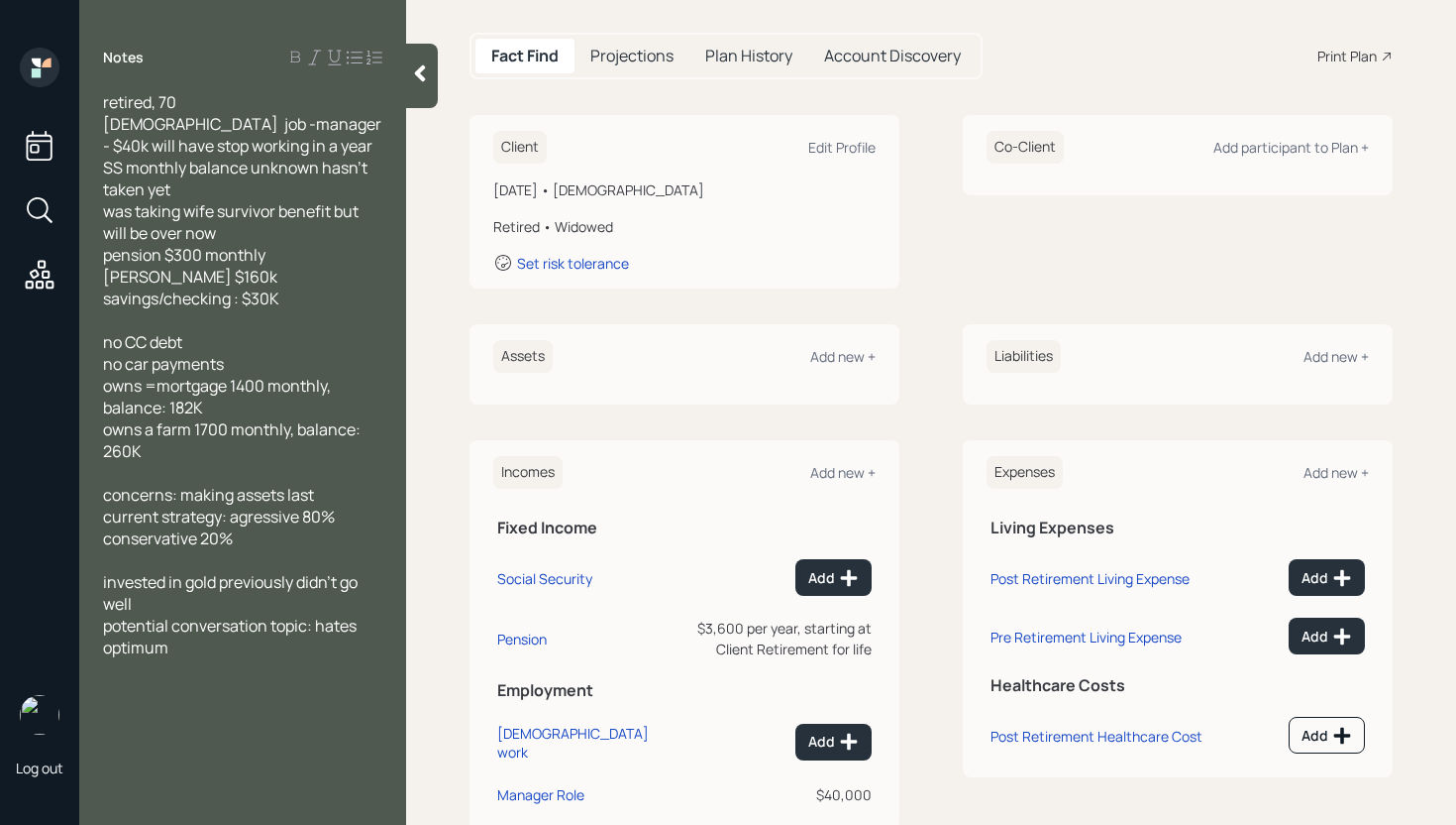
click at [851, 344] on div "Assets Add new +" at bounding box center [684, 356] width 382 height 33
click at [848, 356] on div "Add new +" at bounding box center [844, 356] width 66 height 19
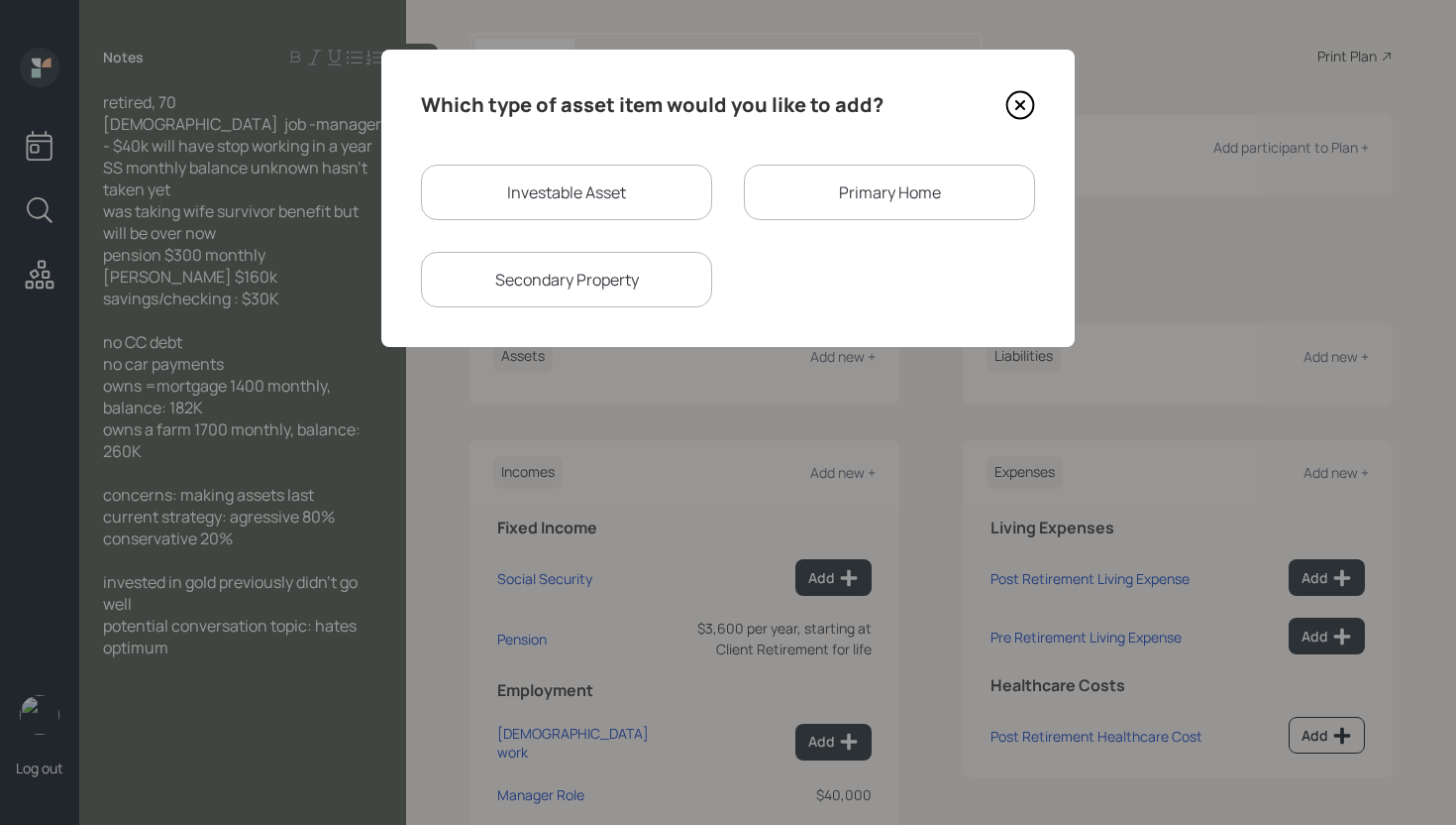
click at [605, 180] on div "Investable Asset" at bounding box center [567, 192] width 291 height 56
select select "taxable"
select select "balanced"
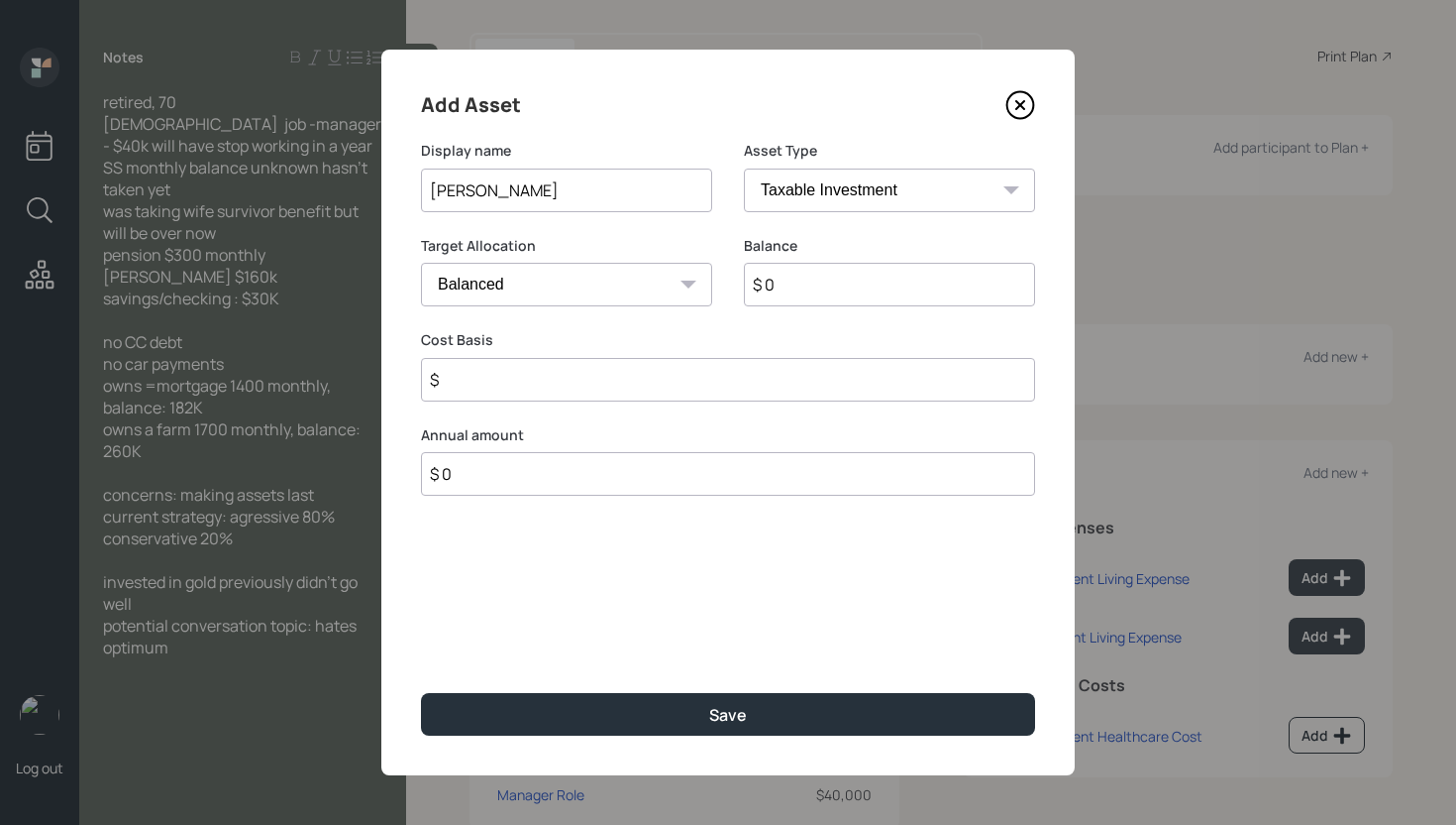
type input "[PERSON_NAME]"
click at [849, 198] on select "SEP [PERSON_NAME] IRA 401(k) [PERSON_NAME] 401(k) 403(b) [PERSON_NAME] 403(b) 4…" at bounding box center [889, 190] width 291 height 44
select select "roth_ira"
click at [744, 168] on select "SEP [PERSON_NAME] IRA 401(k) [PERSON_NAME] 401(k) 403(b) [PERSON_NAME] 403(b) 4…" at bounding box center [889, 190] width 291 height 44
type input "$"
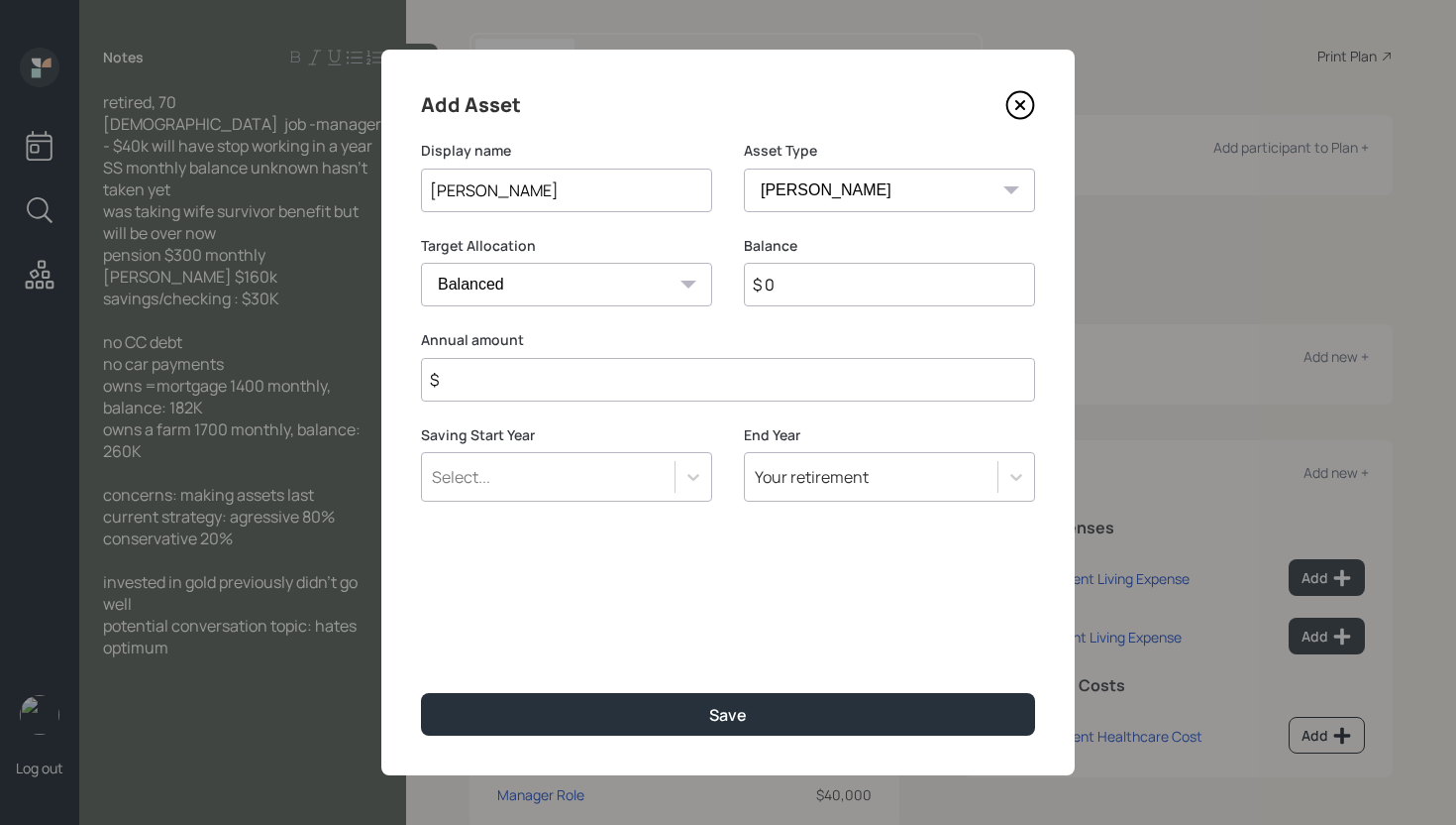
click at [840, 285] on input "$ 0" at bounding box center [889, 285] width 291 height 44
type input "$ 160,000"
type input "$ 0"
click at [421, 692] on button "Save" at bounding box center [728, 713] width 614 height 43
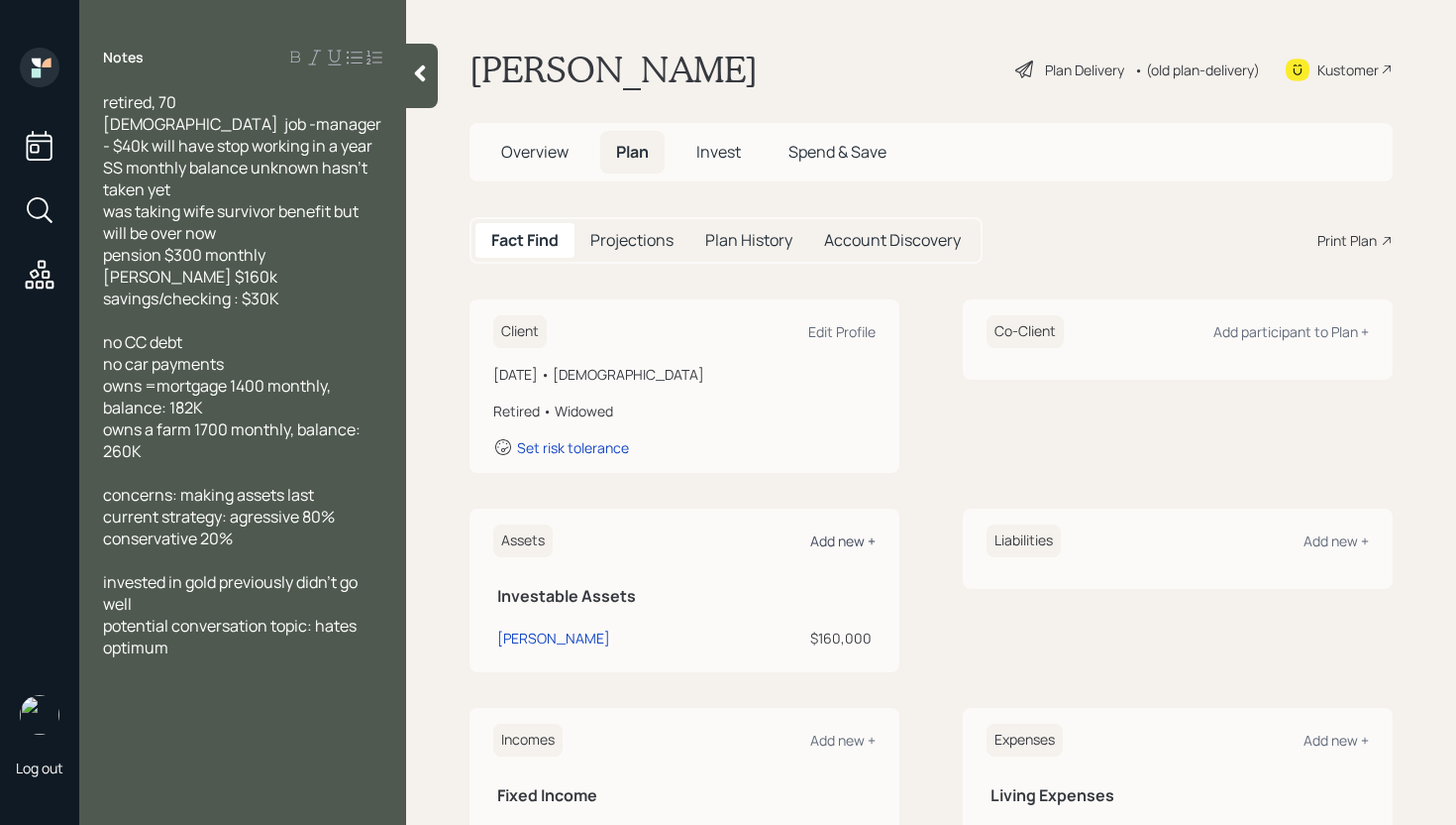
click at [833, 535] on div "Add new +" at bounding box center [844, 540] width 66 height 19
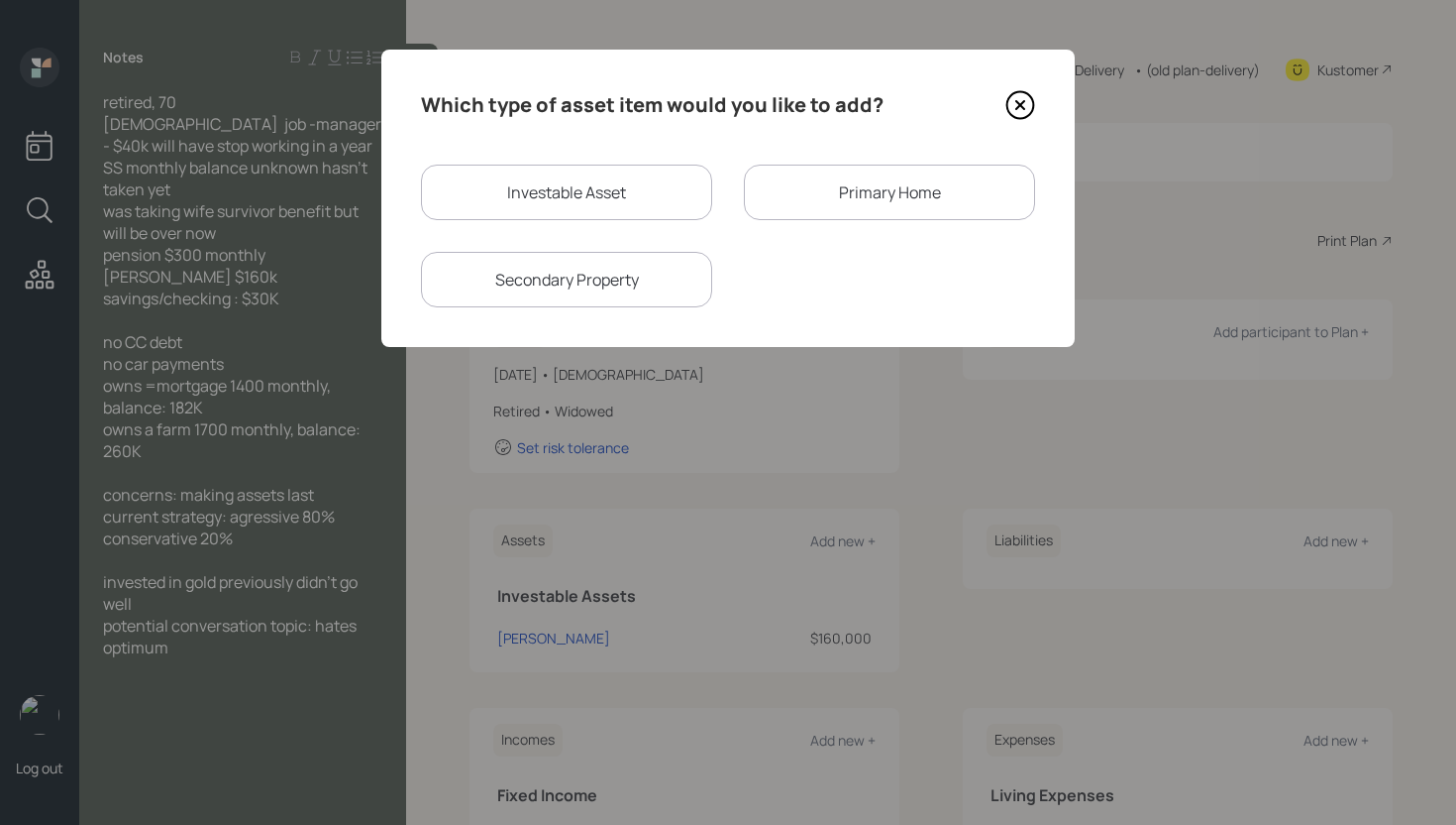
click at [879, 207] on div "Primary Home" at bounding box center [889, 192] width 291 height 56
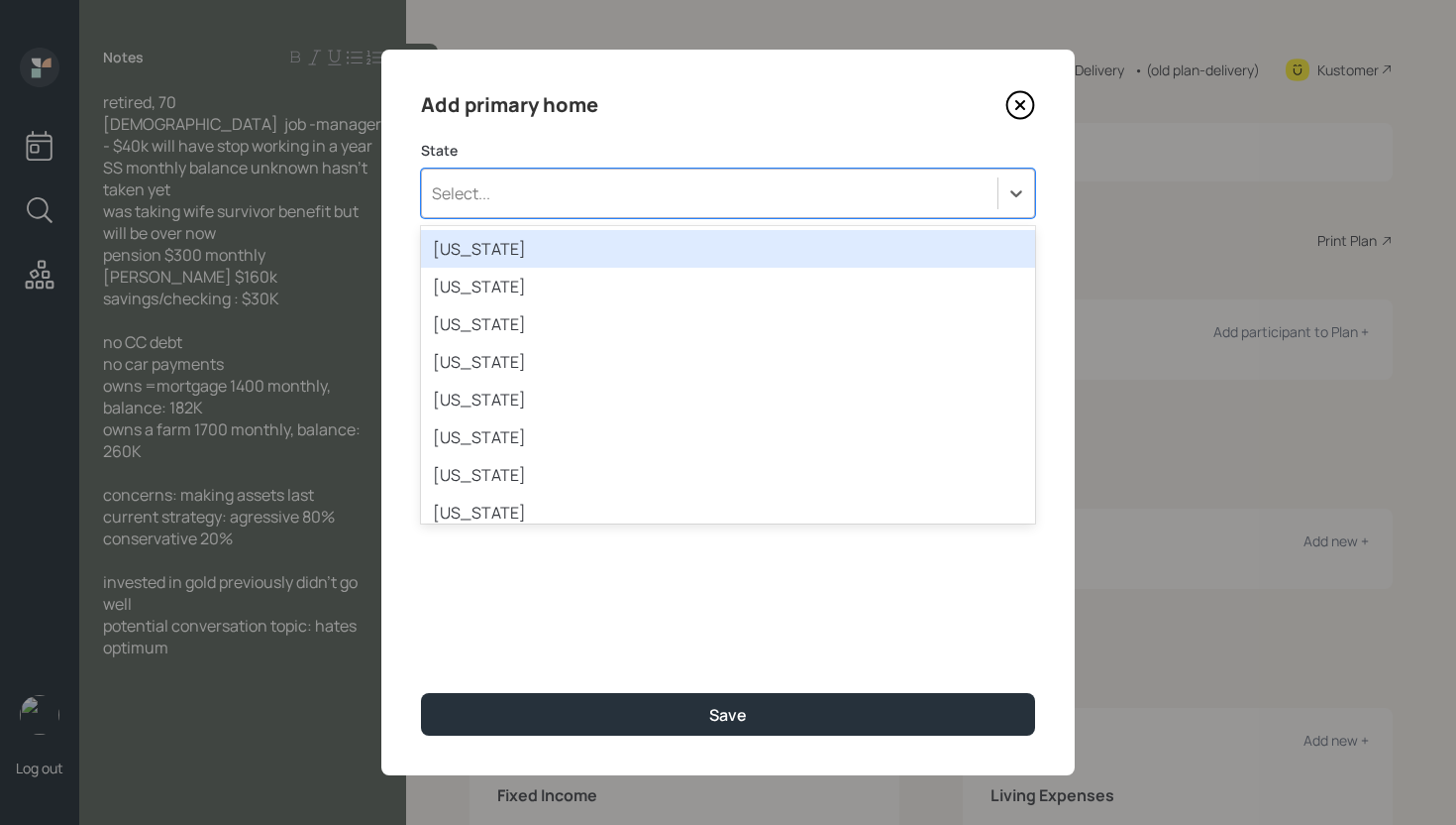
click at [723, 191] on div "Select..." at bounding box center [710, 193] width 576 height 34
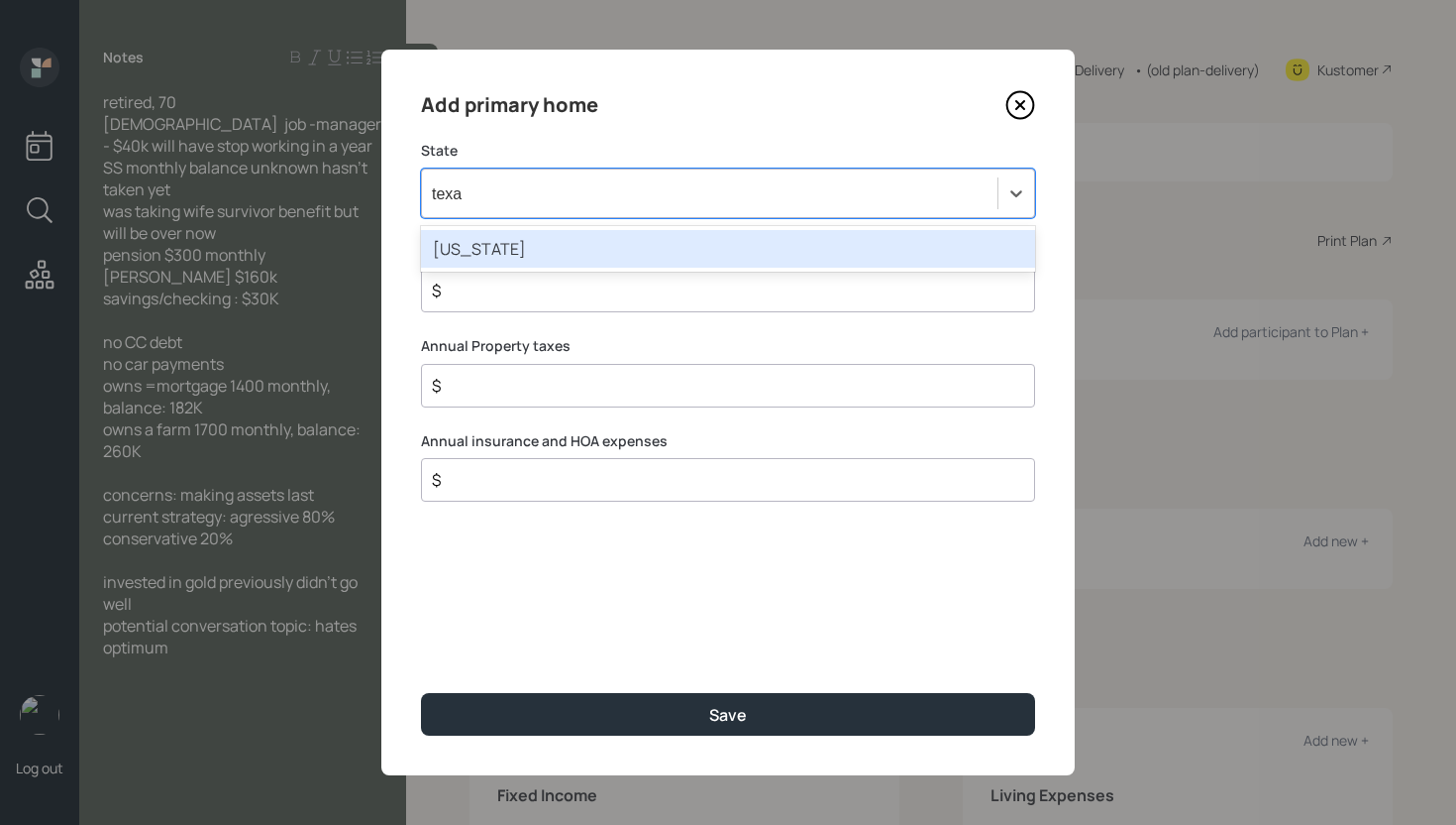
type input "[US_STATE]"
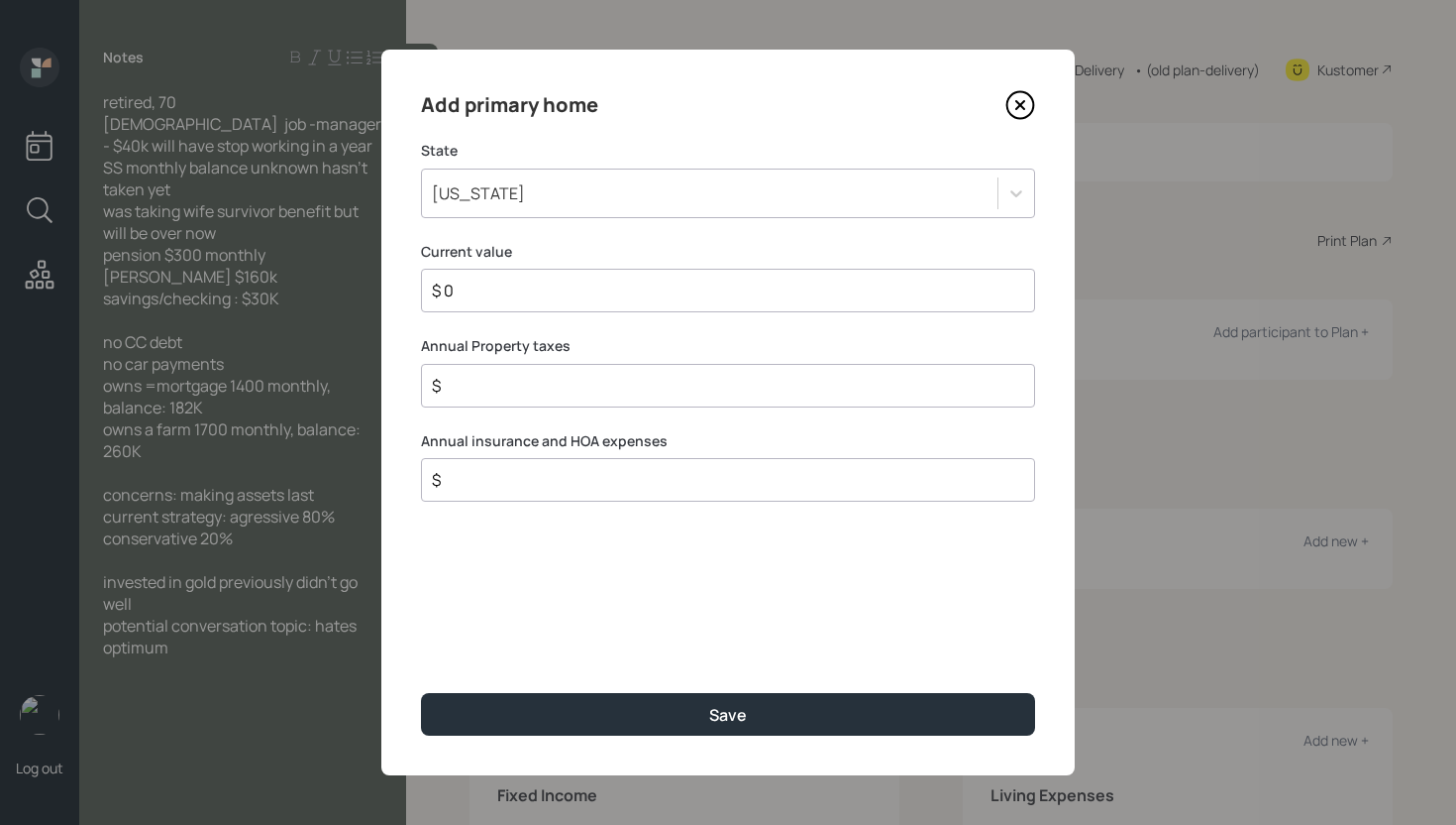
type input "$ 0"
click at [421, 692] on button "Save" at bounding box center [728, 713] width 614 height 43
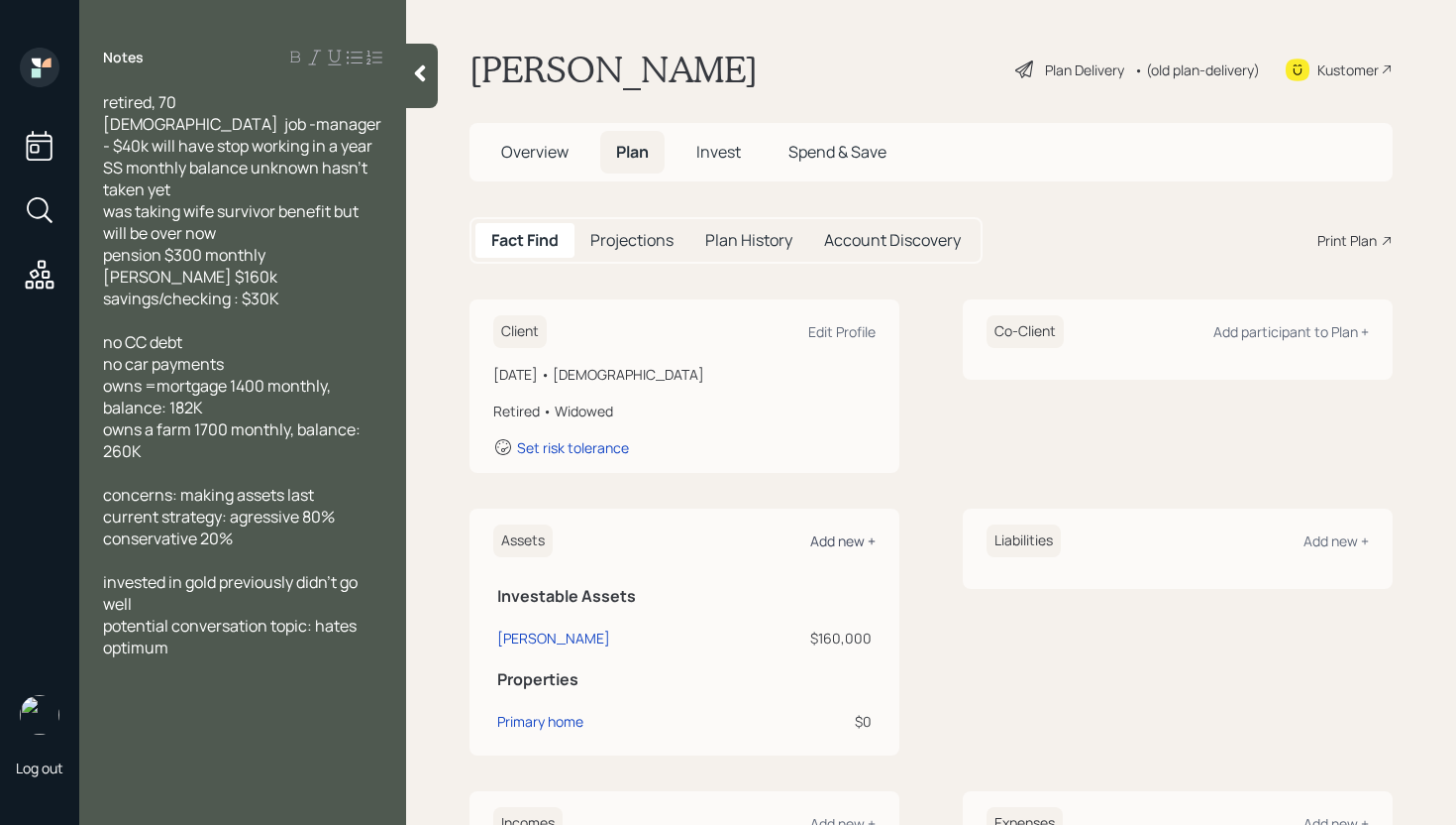
click at [835, 537] on div "Add new +" at bounding box center [844, 540] width 66 height 19
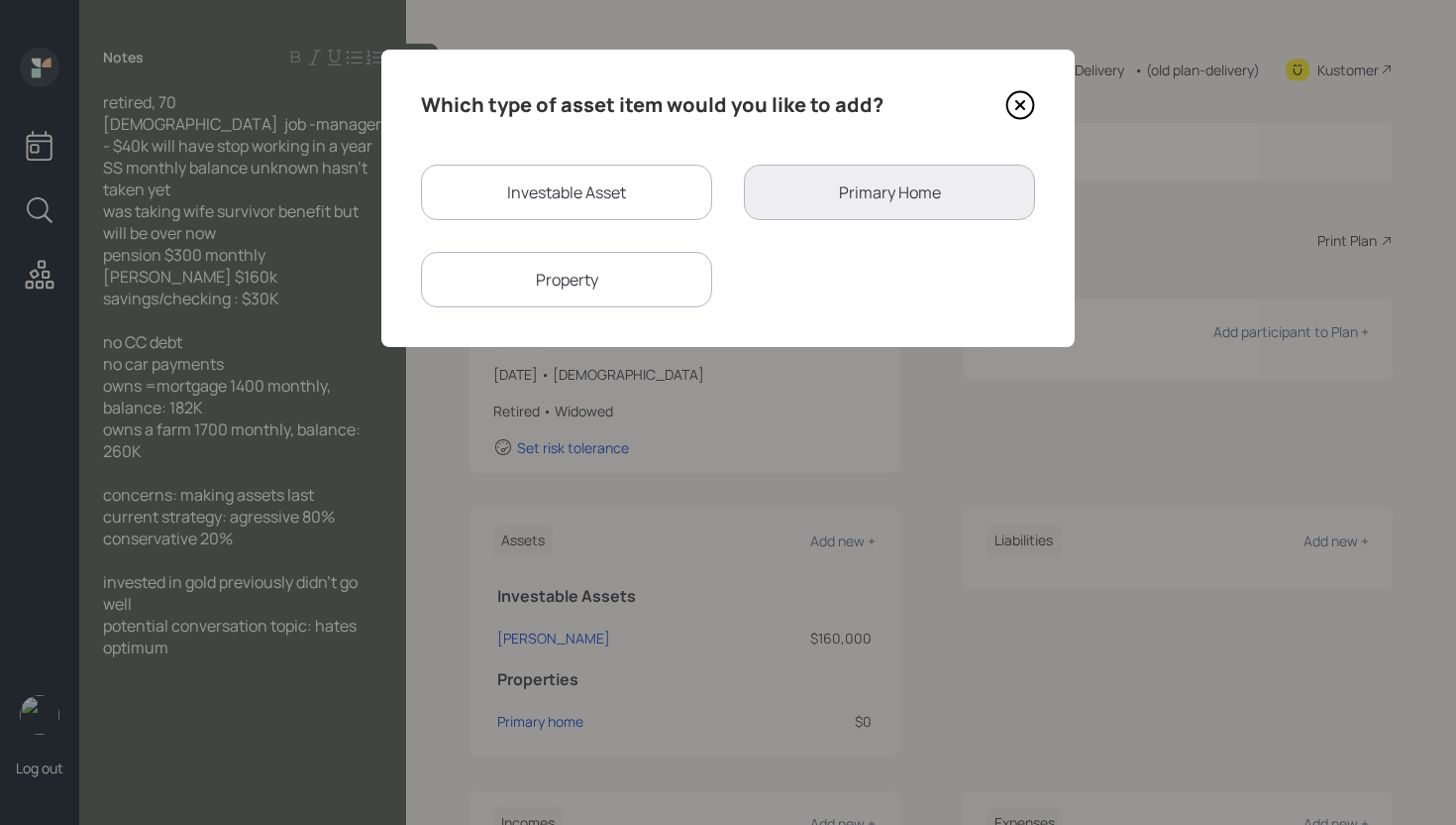
click at [647, 284] on div "Property" at bounding box center [567, 280] width 291 height 56
select select "rental_property"
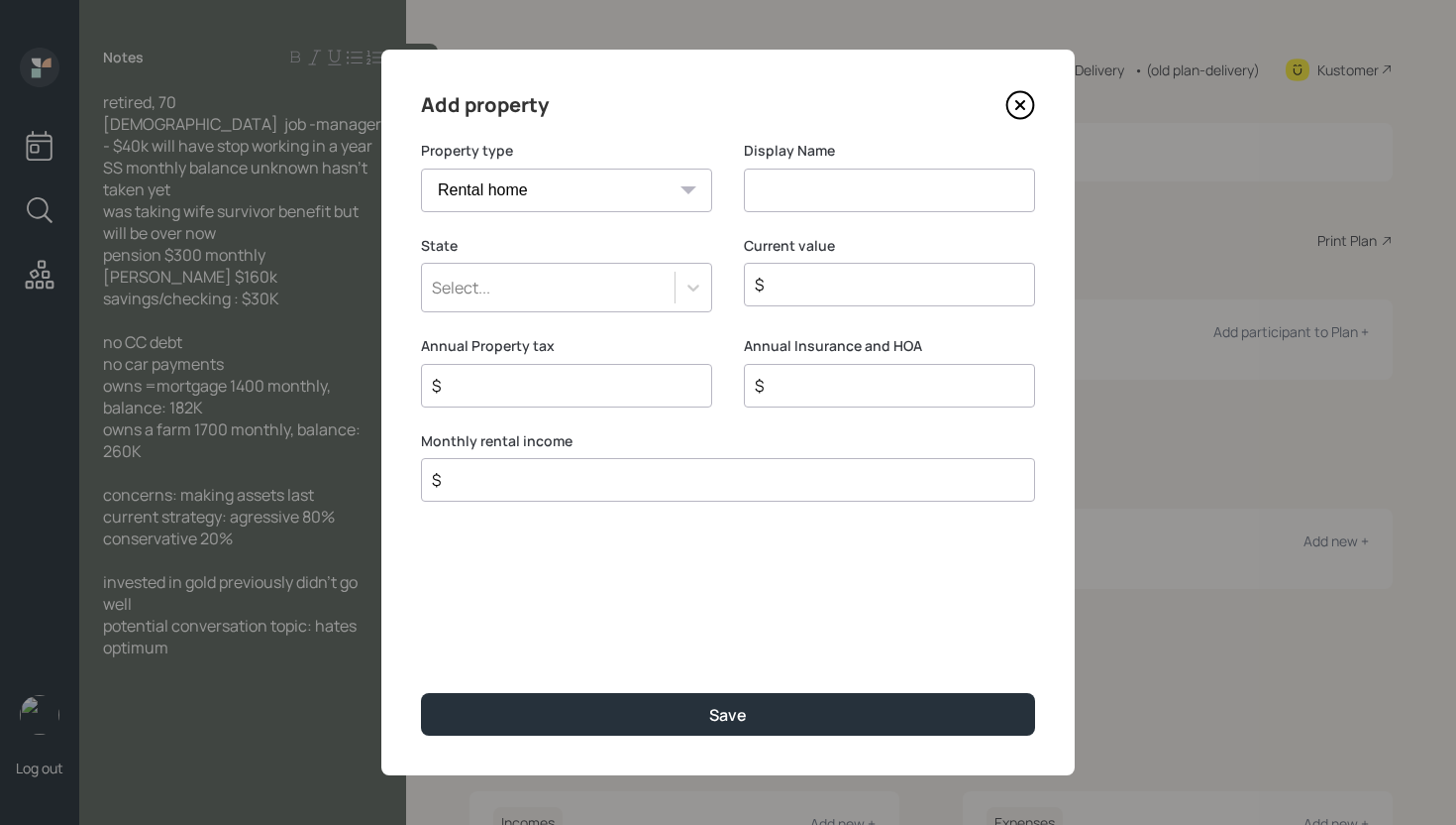
click at [655, 206] on select "Vacation home Rental home" at bounding box center [567, 190] width 291 height 44
click at [421, 168] on select "Vacation home Rental home" at bounding box center [567, 190] width 291 height 44
click at [871, 197] on input at bounding box center [889, 190] width 291 height 44
type input "Farm"
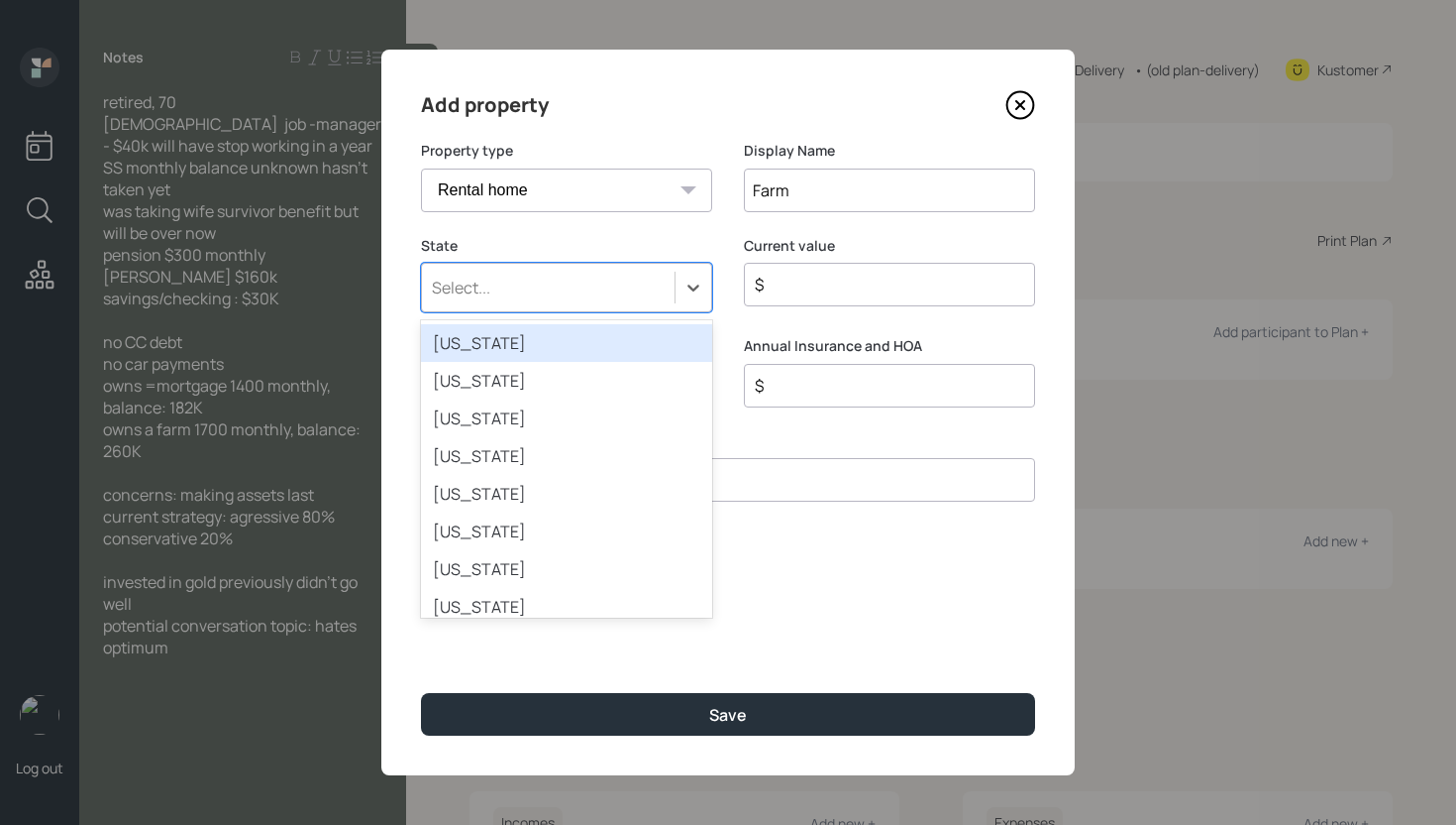
click at [607, 264] on div "Select..." at bounding box center [567, 288] width 291 height 50
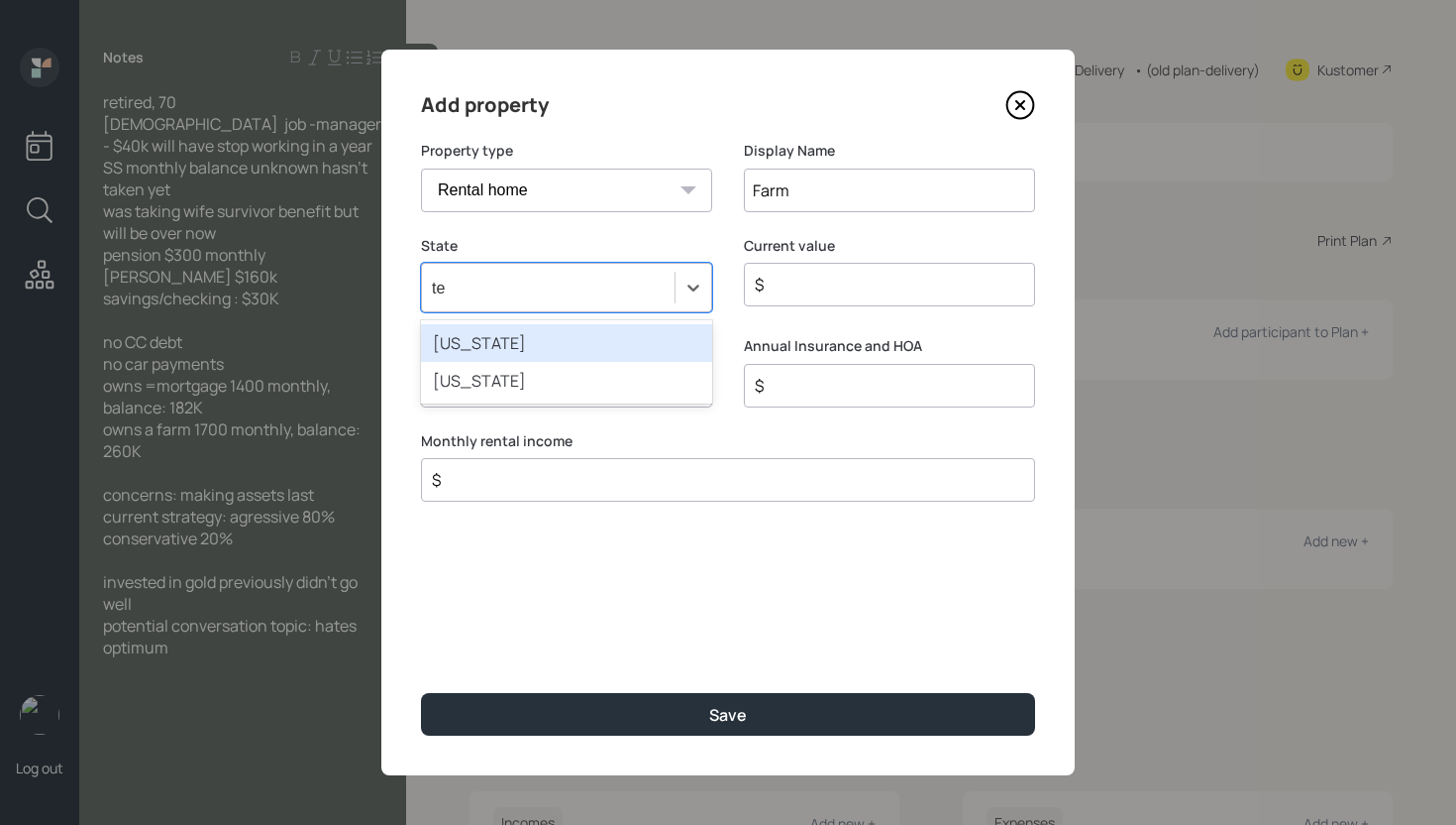
type input "tex"
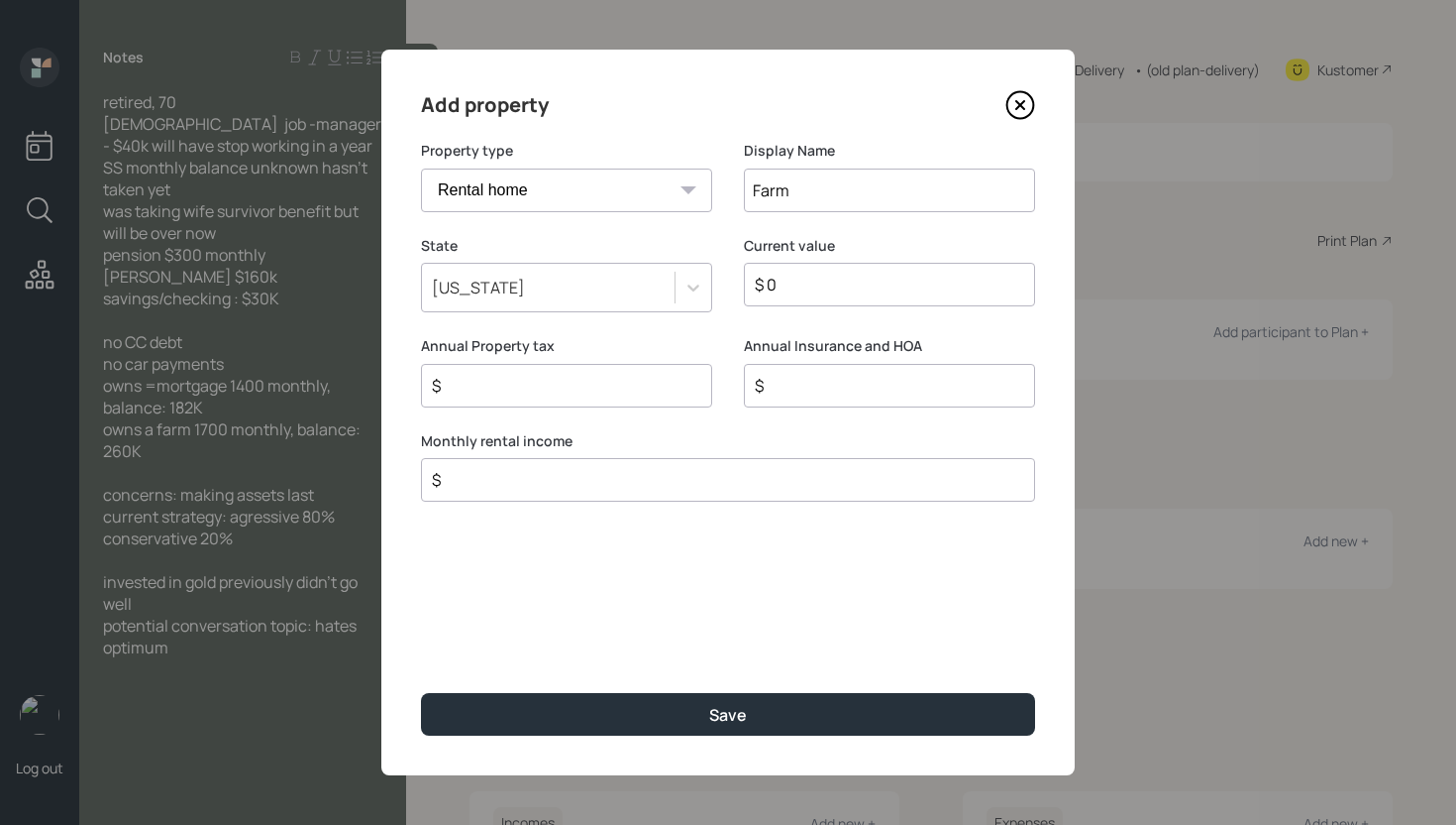
type input "$ 0"
click at [421, 692] on button "Save" at bounding box center [728, 713] width 614 height 43
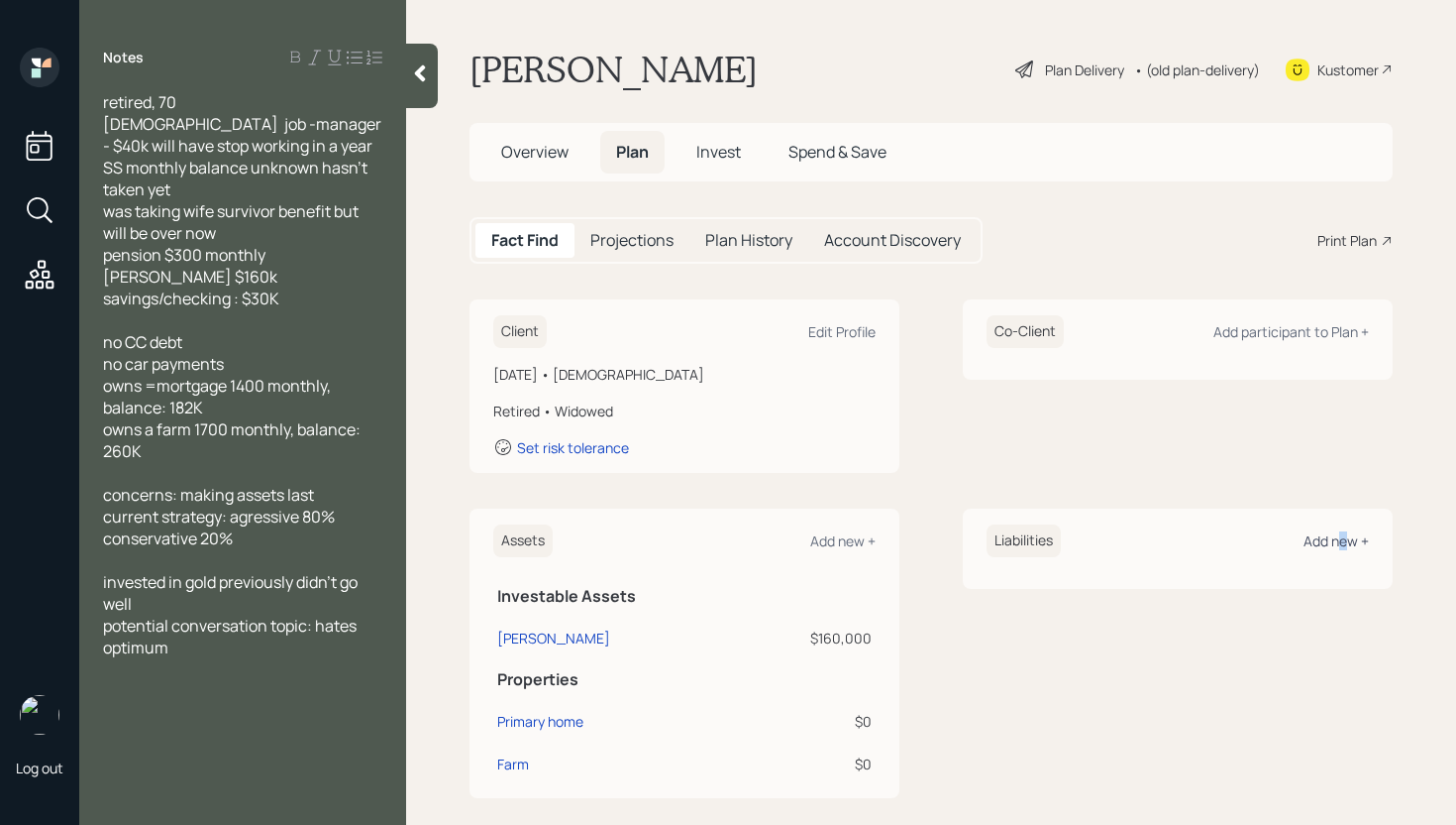
click at [1330, 549] on div "Add new +" at bounding box center [1336, 540] width 66 height 19
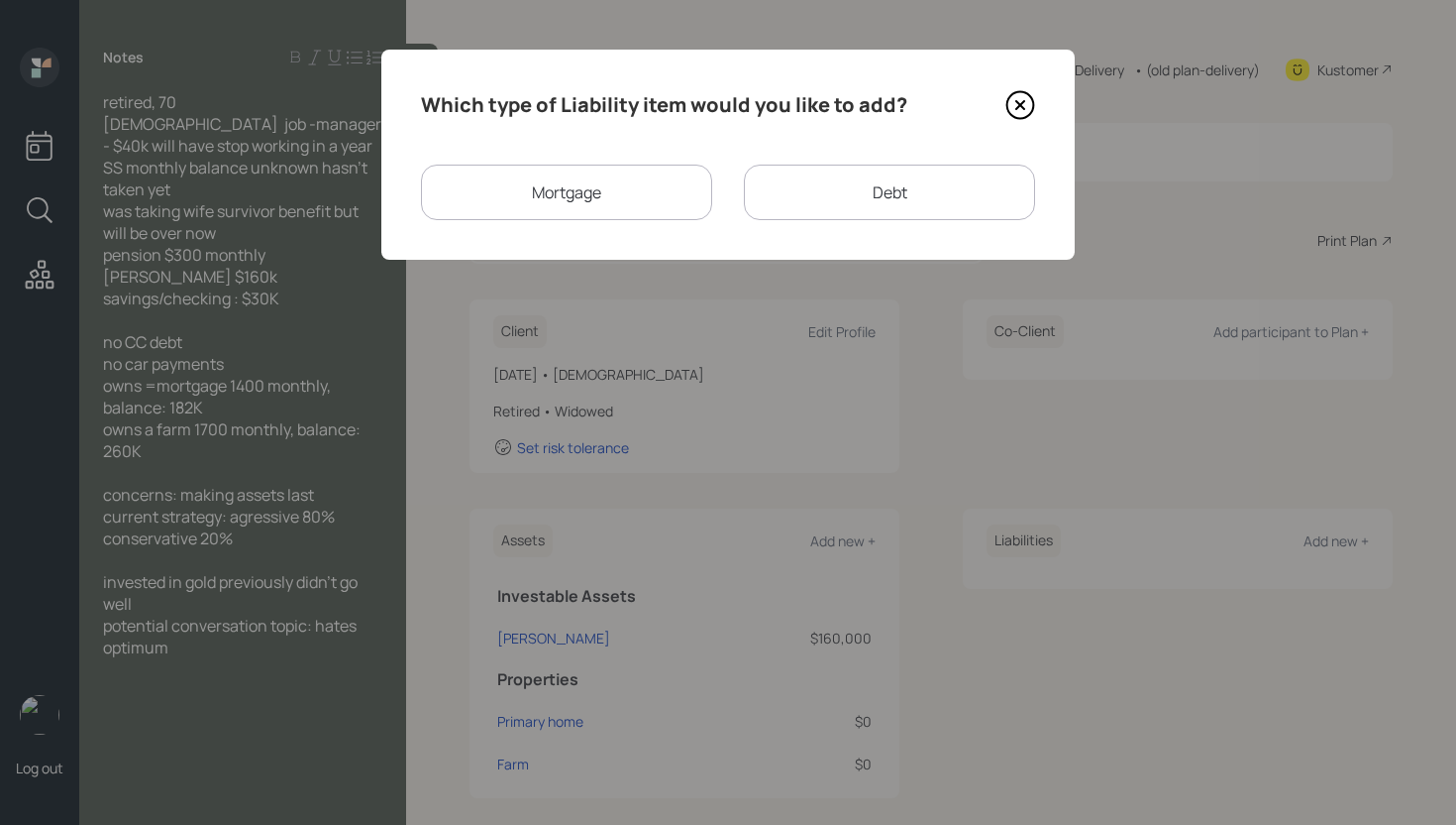
click at [582, 214] on div "Mortgage" at bounding box center [567, 192] width 291 height 56
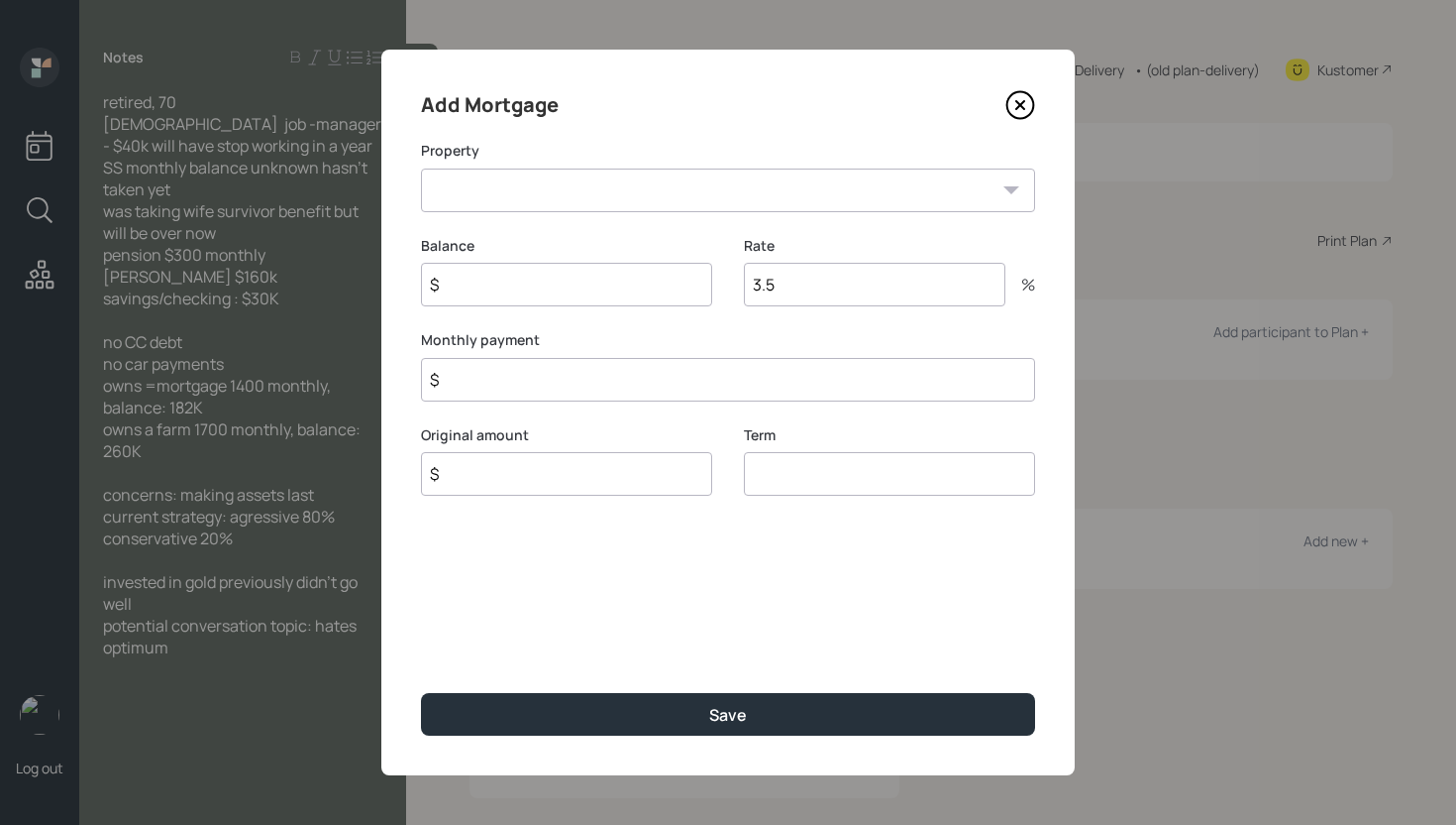
click at [579, 186] on select "TX Primary home Farm" at bounding box center [728, 190] width 614 height 44
select select "360dc156-a16e-4a12-b7fc-ea418db7be3d"
click at [421, 168] on select "TX Primary home Farm" at bounding box center [728, 190] width 614 height 44
click at [565, 290] on input "$" at bounding box center [567, 285] width 291 height 44
type input "$ 182,000"
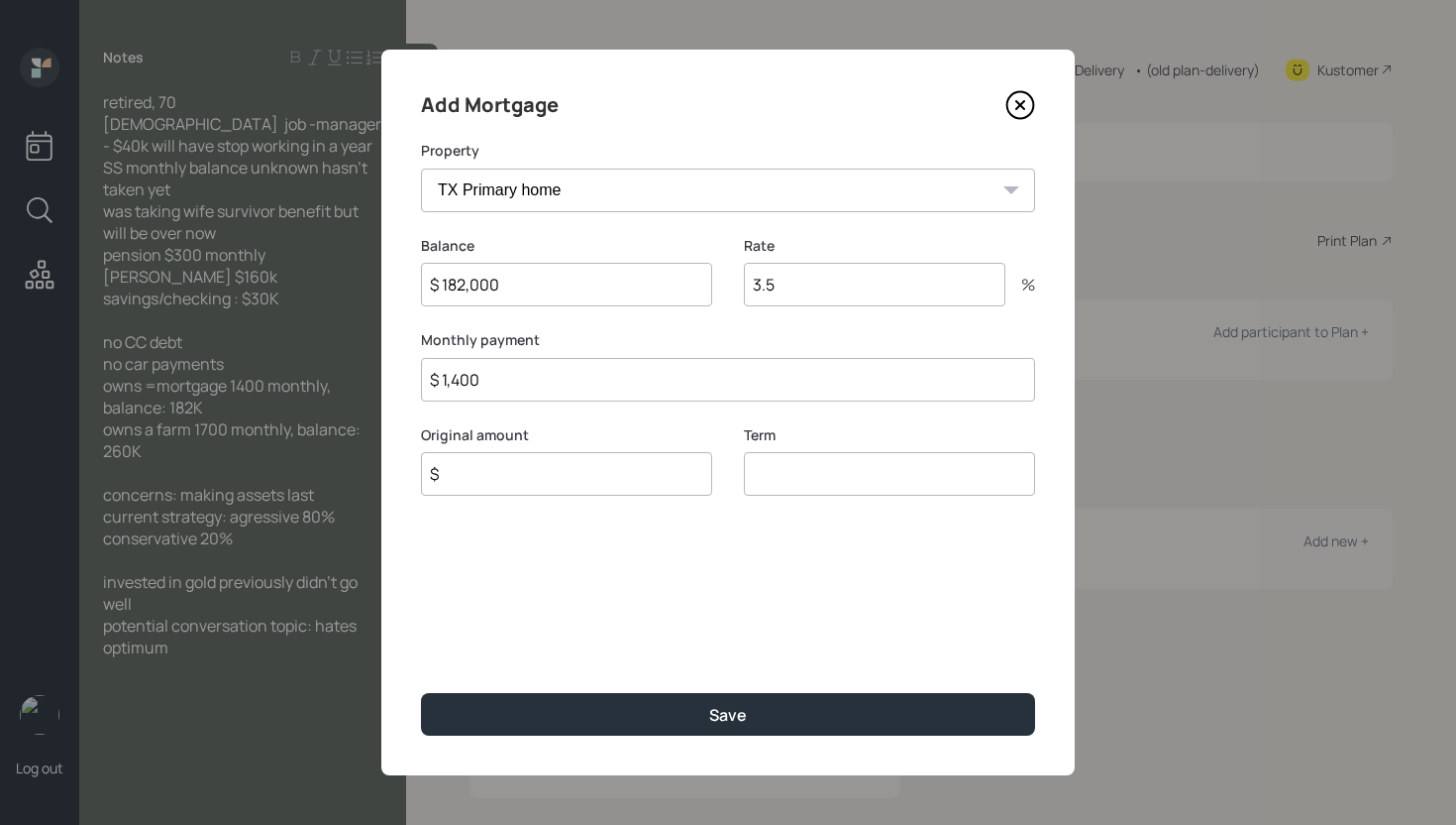
type input "$ 1,400"
type input "$ 182,000"
type input "30"
click at [421, 692] on button "Save" at bounding box center [728, 713] width 614 height 43
select select "91e99668-98e2-4b59-bd5d-f82840a1a3d2"
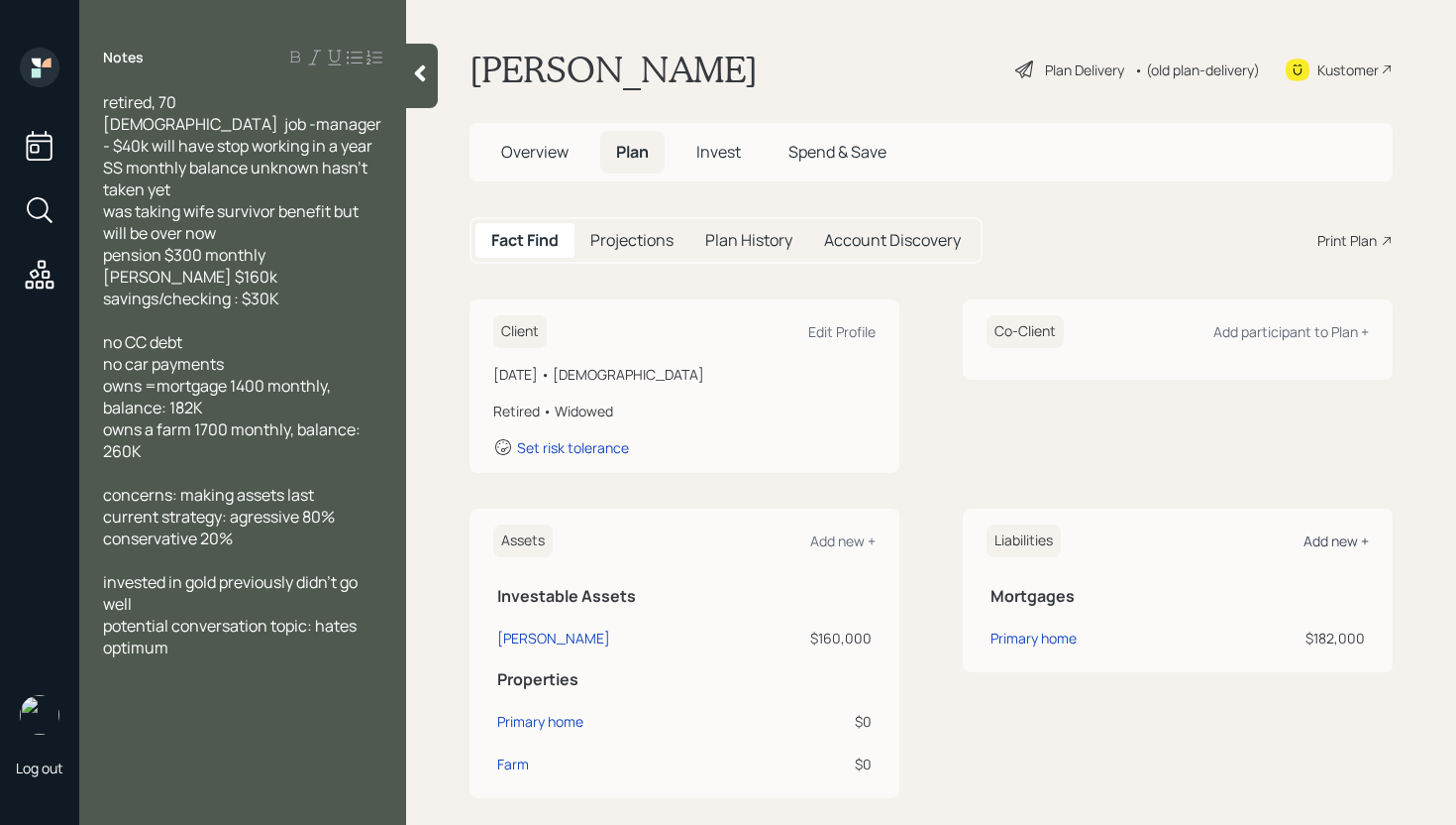
click at [1330, 537] on div "Add new +" at bounding box center [1336, 540] width 66 height 19
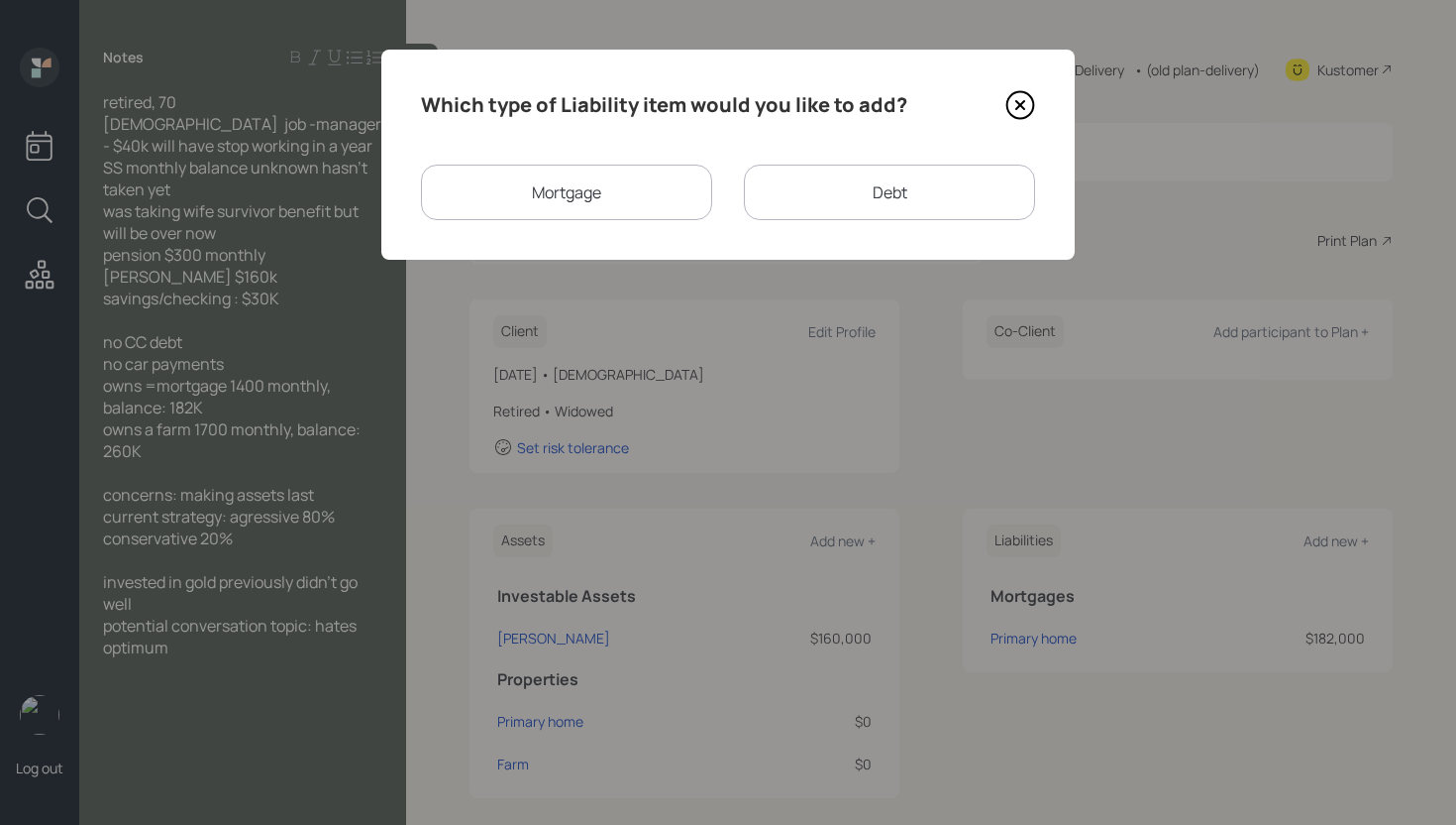
click at [605, 198] on div "Mortgage" at bounding box center [567, 192] width 291 height 56
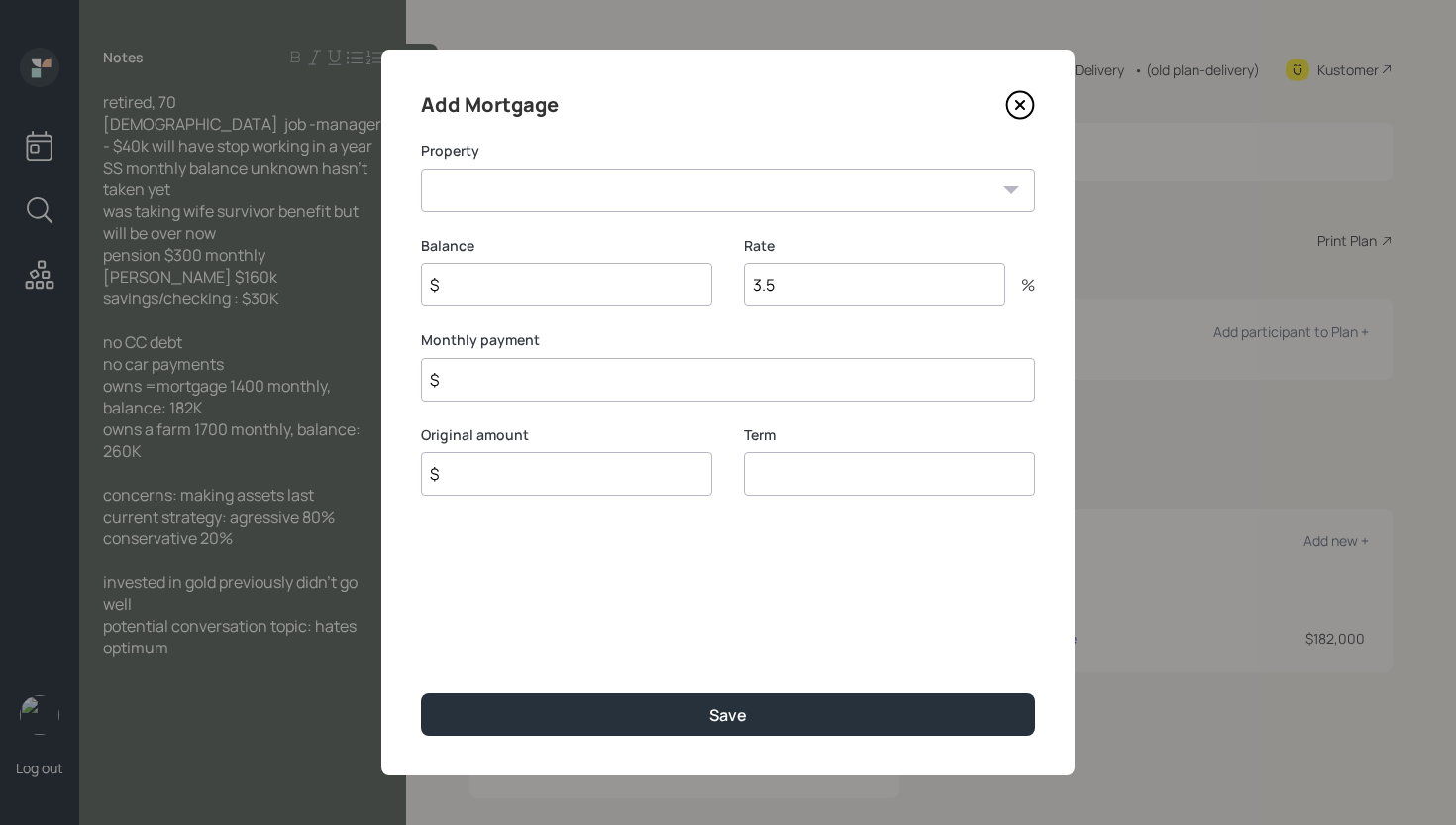
click at [579, 195] on select "Farm" at bounding box center [728, 190] width 614 height 44
select select "91e99668-98e2-4b59-bd5d-f82840a1a3d2"
click at [421, 168] on select "Farm" at bounding box center [728, 190] width 614 height 44
click at [558, 282] on input "$" at bounding box center [567, 285] width 291 height 44
type input "$ 260,000"
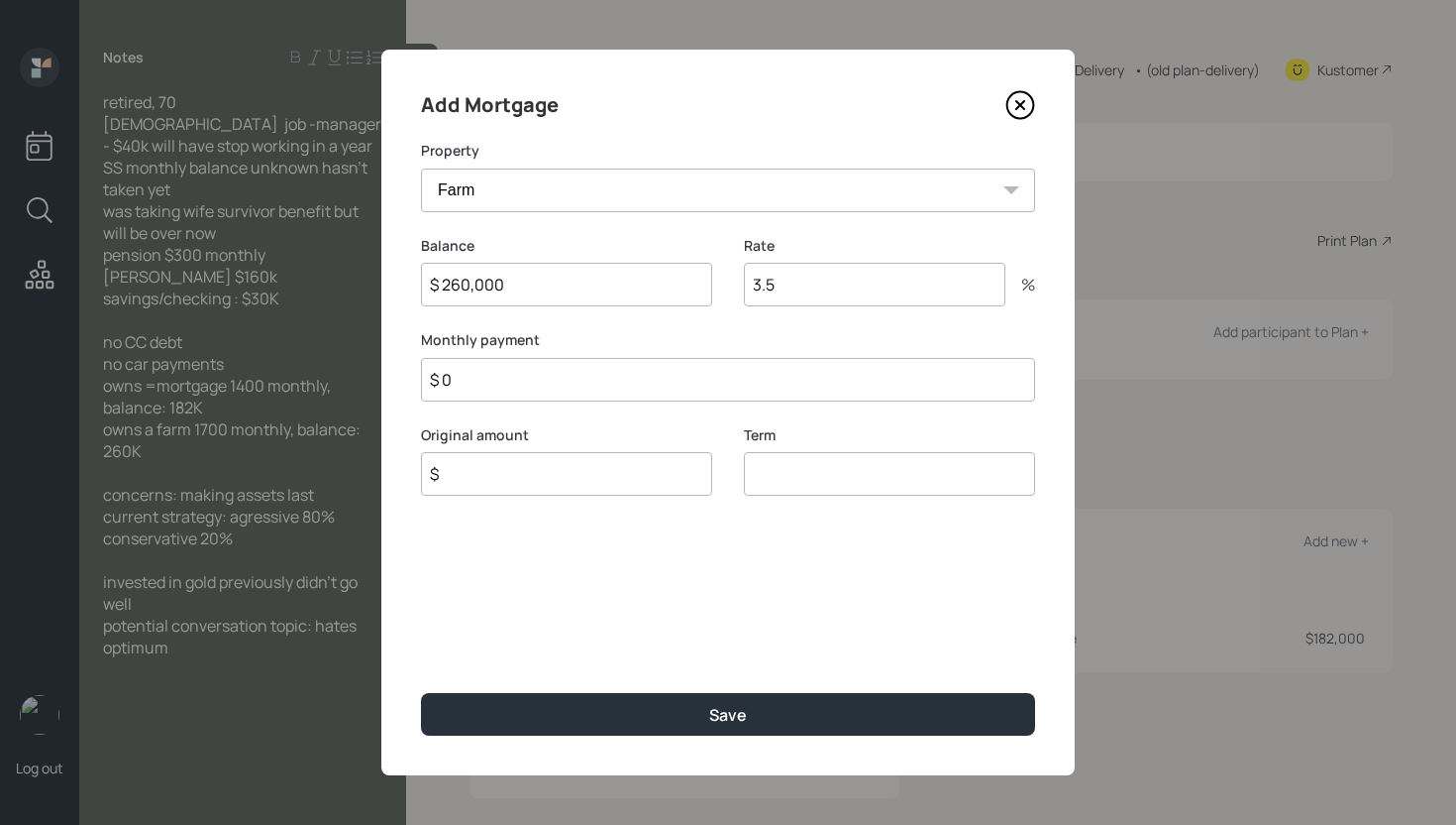
click at [482, 371] on input "$ 0" at bounding box center [728, 380] width 614 height 44
type input "$ 1,700"
type input "$ 260,000"
type input "30"
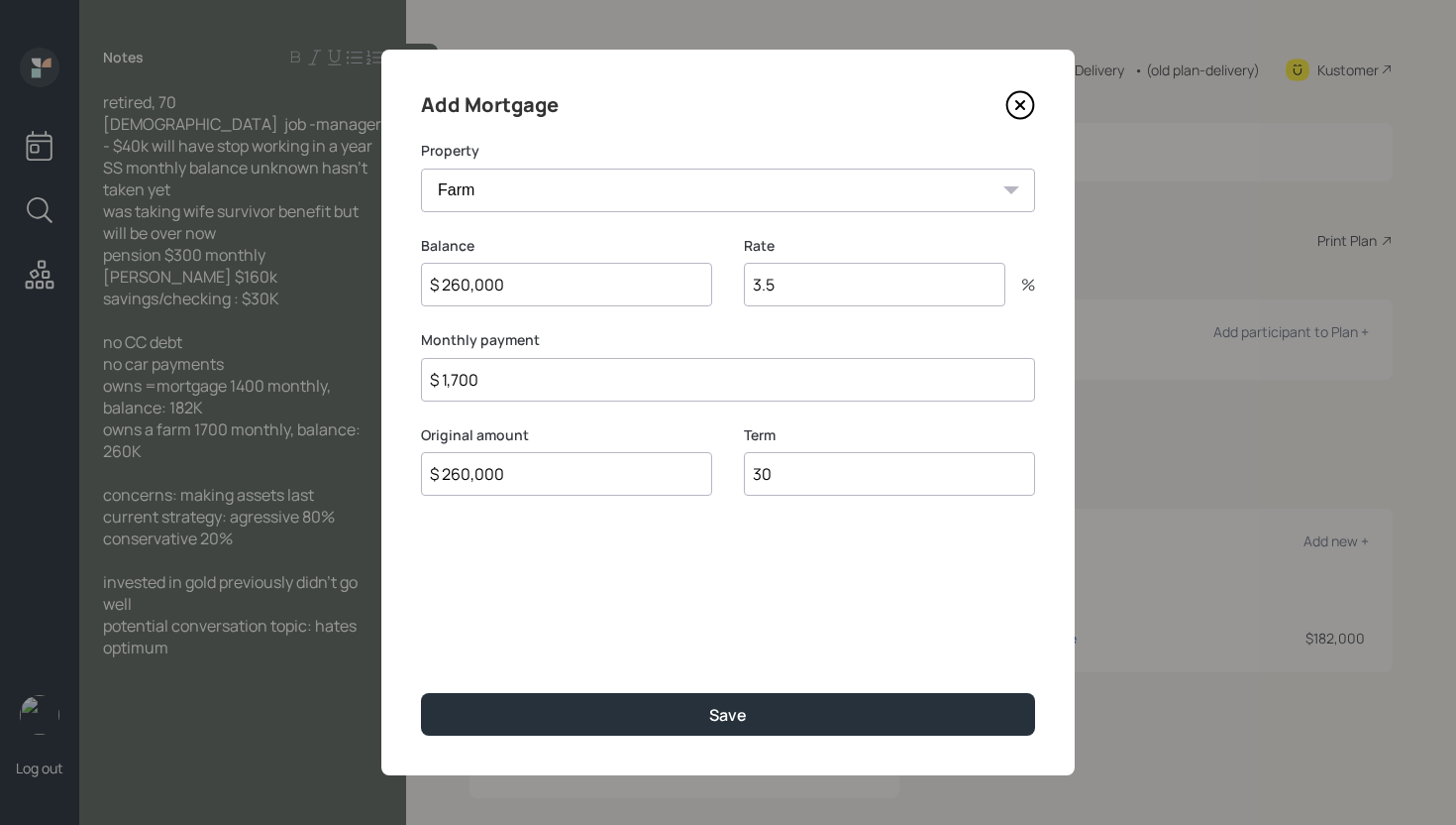
click at [421, 692] on button "Save" at bounding box center [728, 713] width 614 height 43
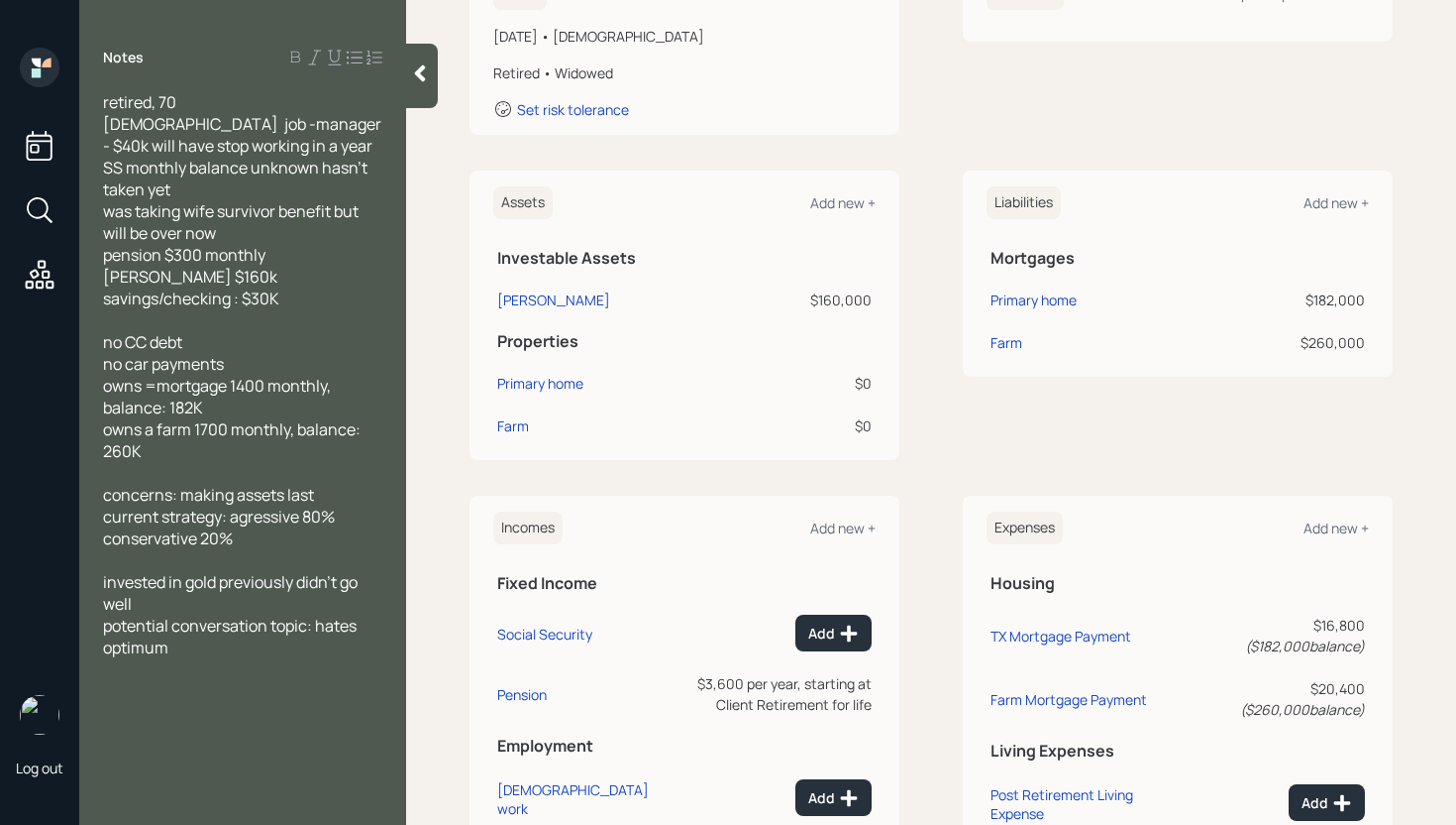
scroll to position [571, 0]
